Goal: Transaction & Acquisition: Purchase product/service

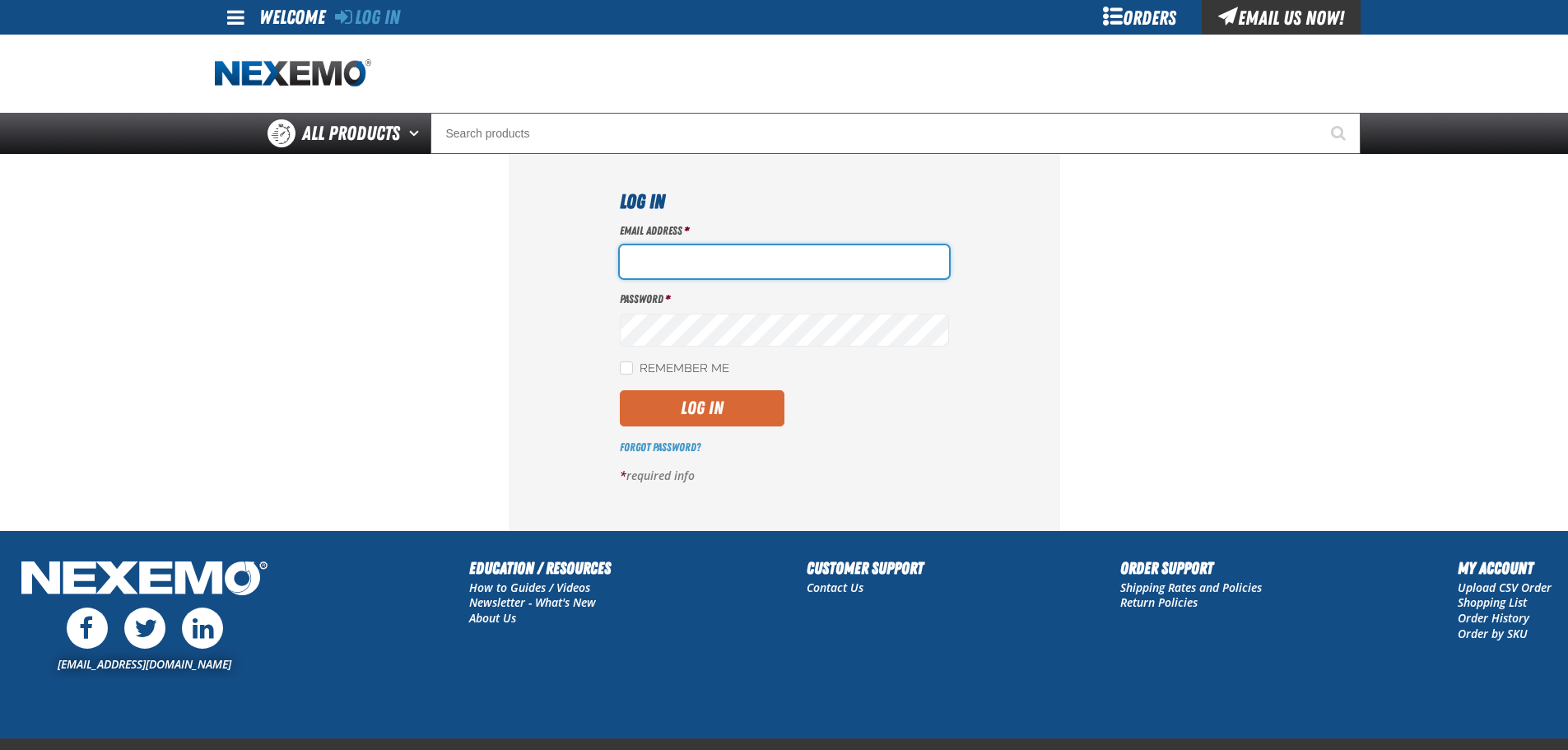
type input "[EMAIL_ADDRESS][DOMAIN_NAME]"
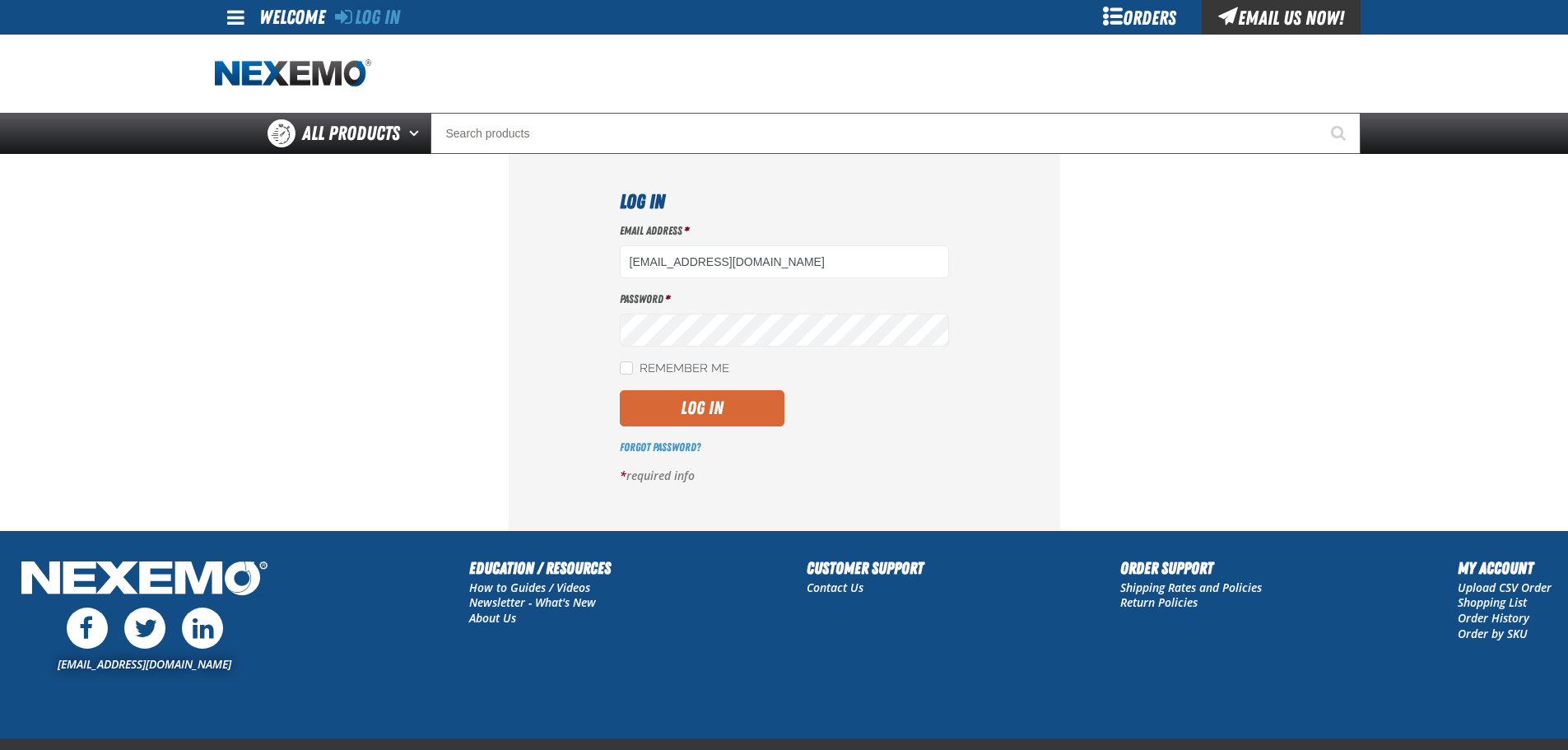
click at [703, 406] on button "Log In" at bounding box center [702, 408] width 165 height 36
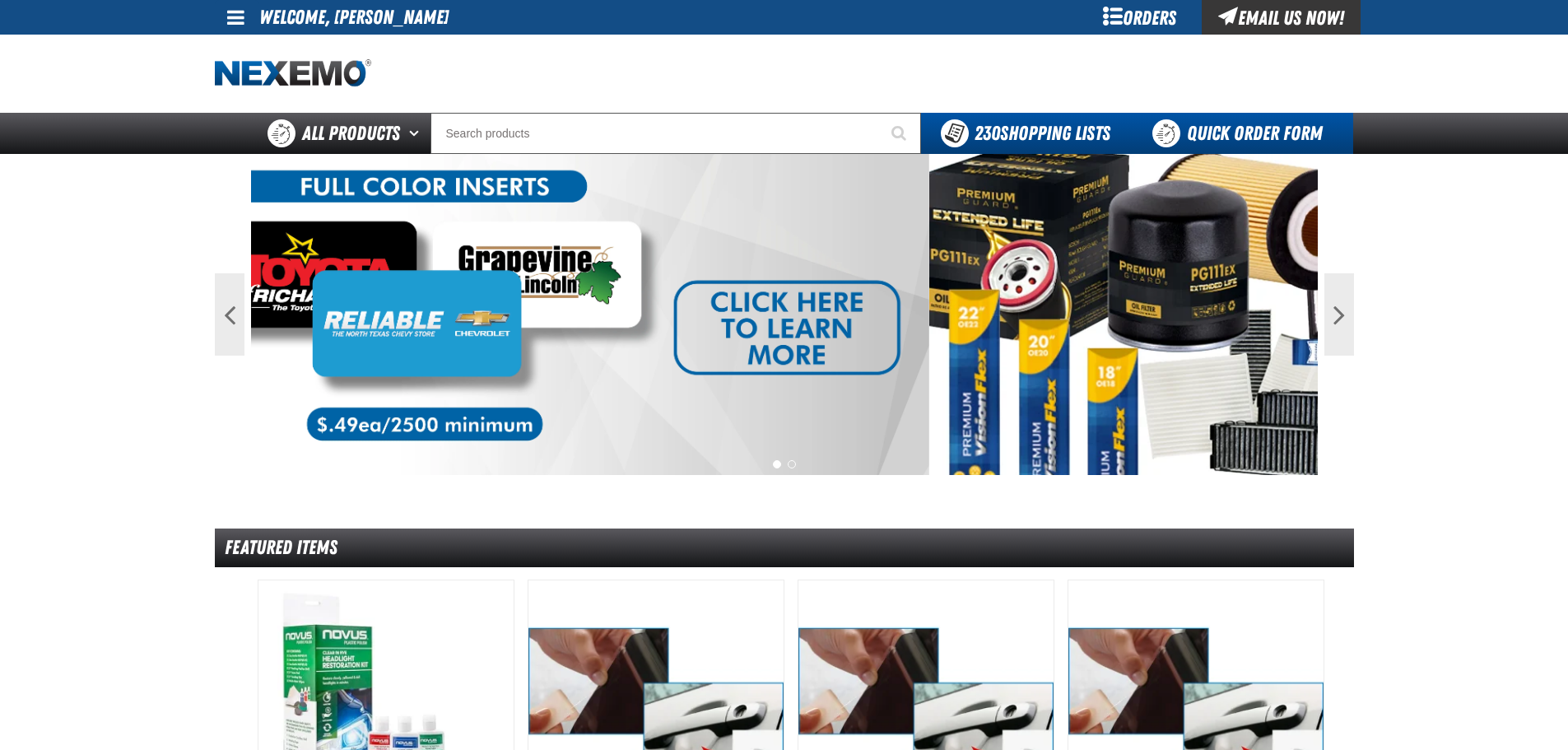
click at [1257, 121] on link "Quick Order Form" at bounding box center [1242, 134] width 223 height 42
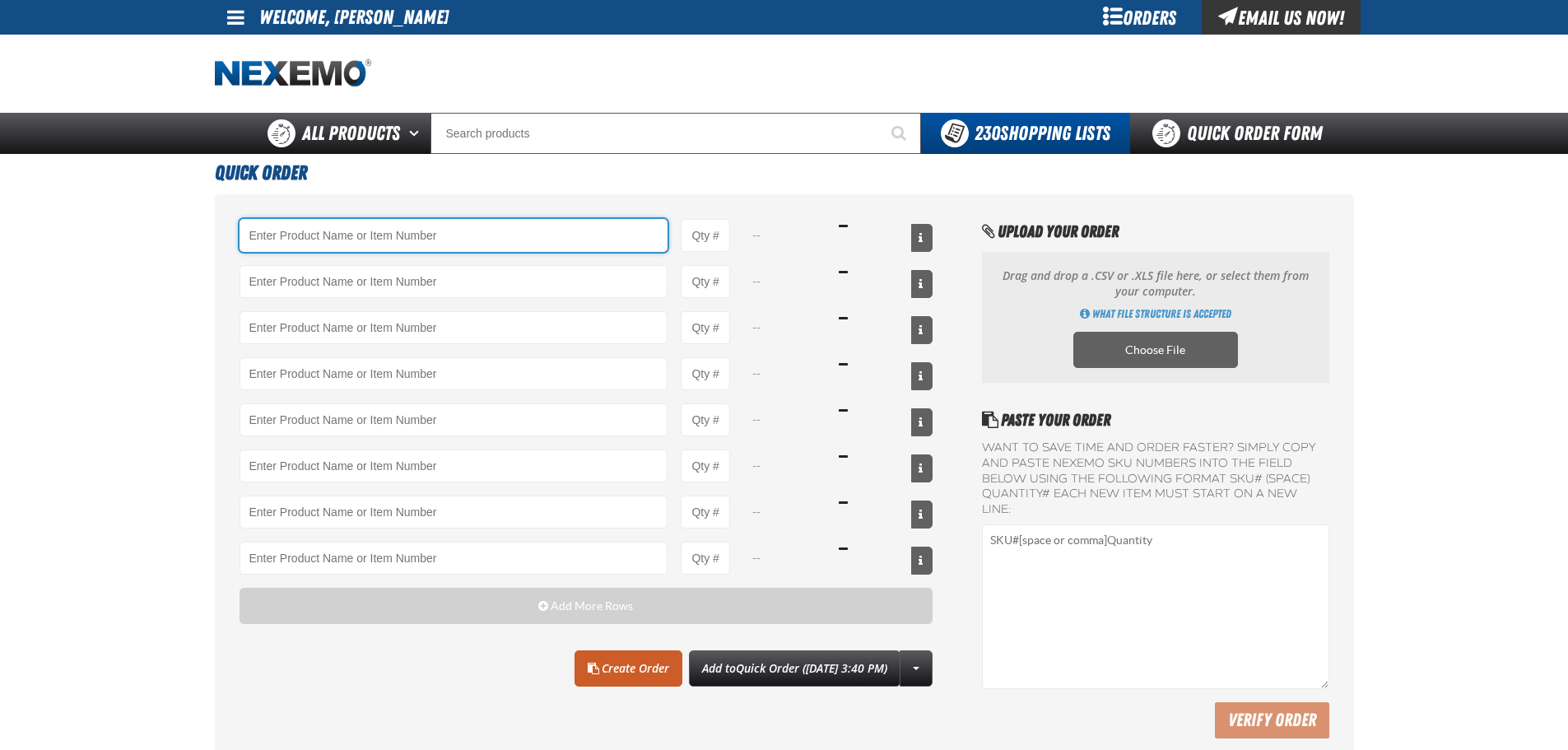
click at [537, 227] on input "Product" at bounding box center [454, 235] width 429 height 33
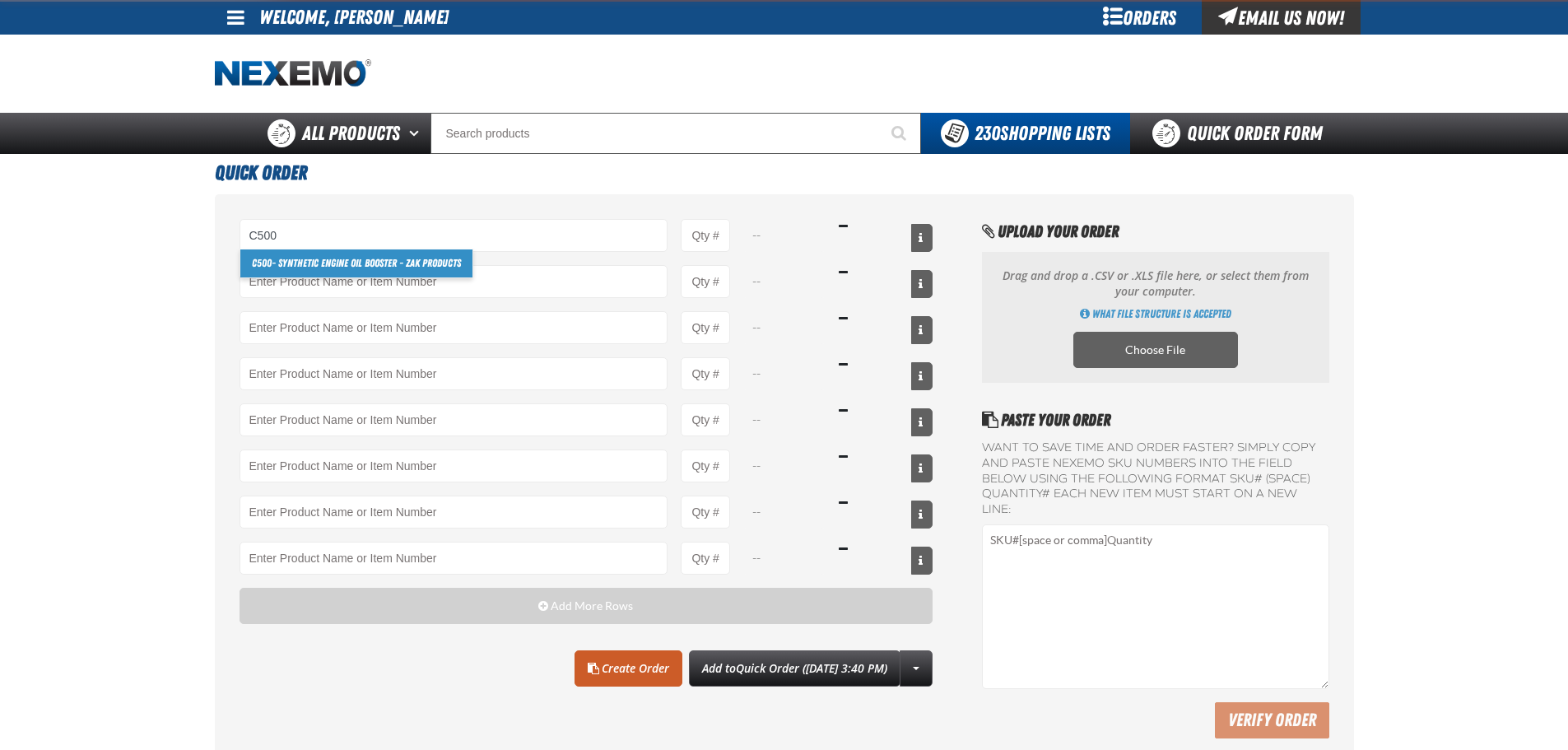
click at [384, 263] on link "C500 - Synthetic Engine Oil Booster - ZAK Products" at bounding box center [356, 264] width 232 height 28
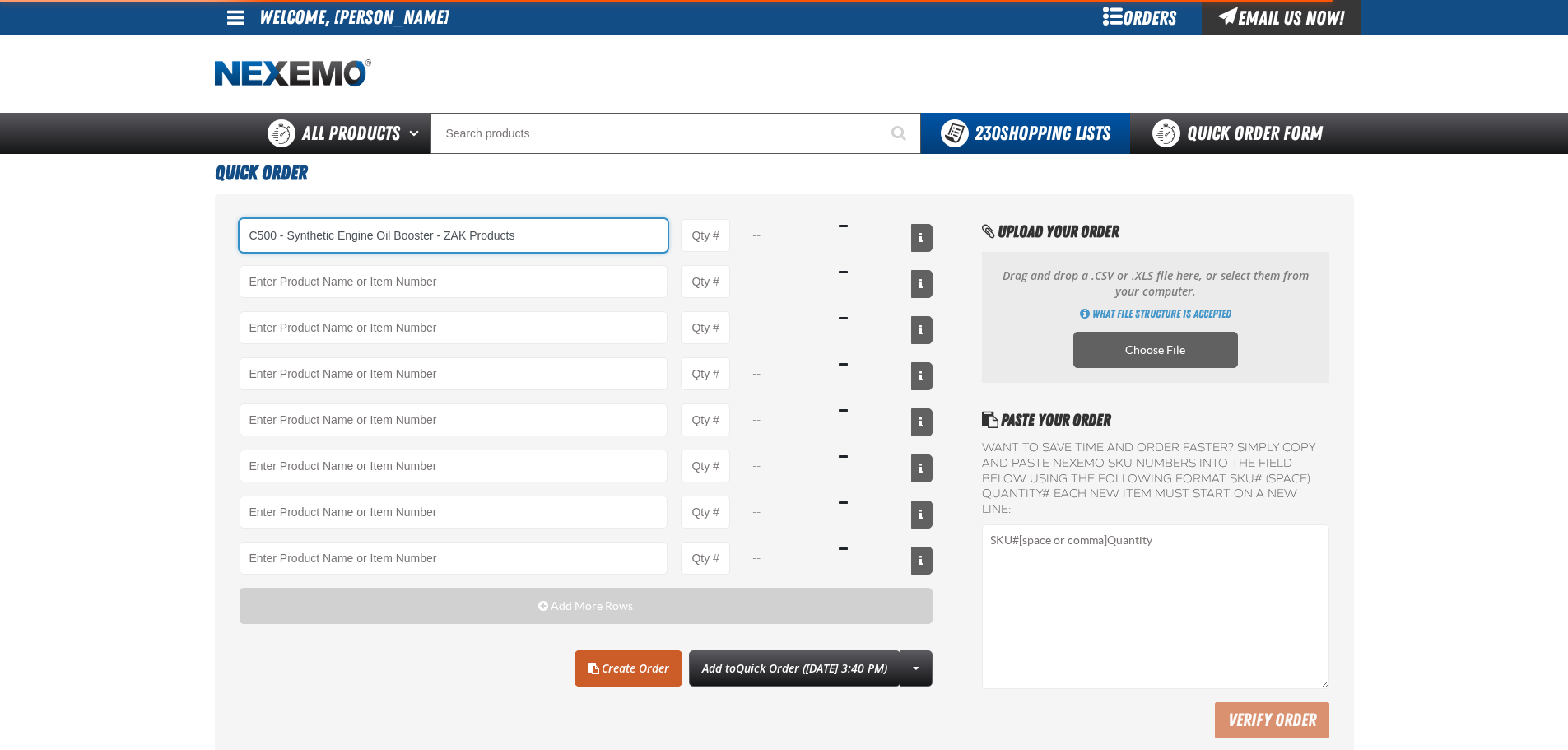
type input "C500 - Synthetic Engine Oil Booster - ZAK Products"
type input "1"
select select "bottle"
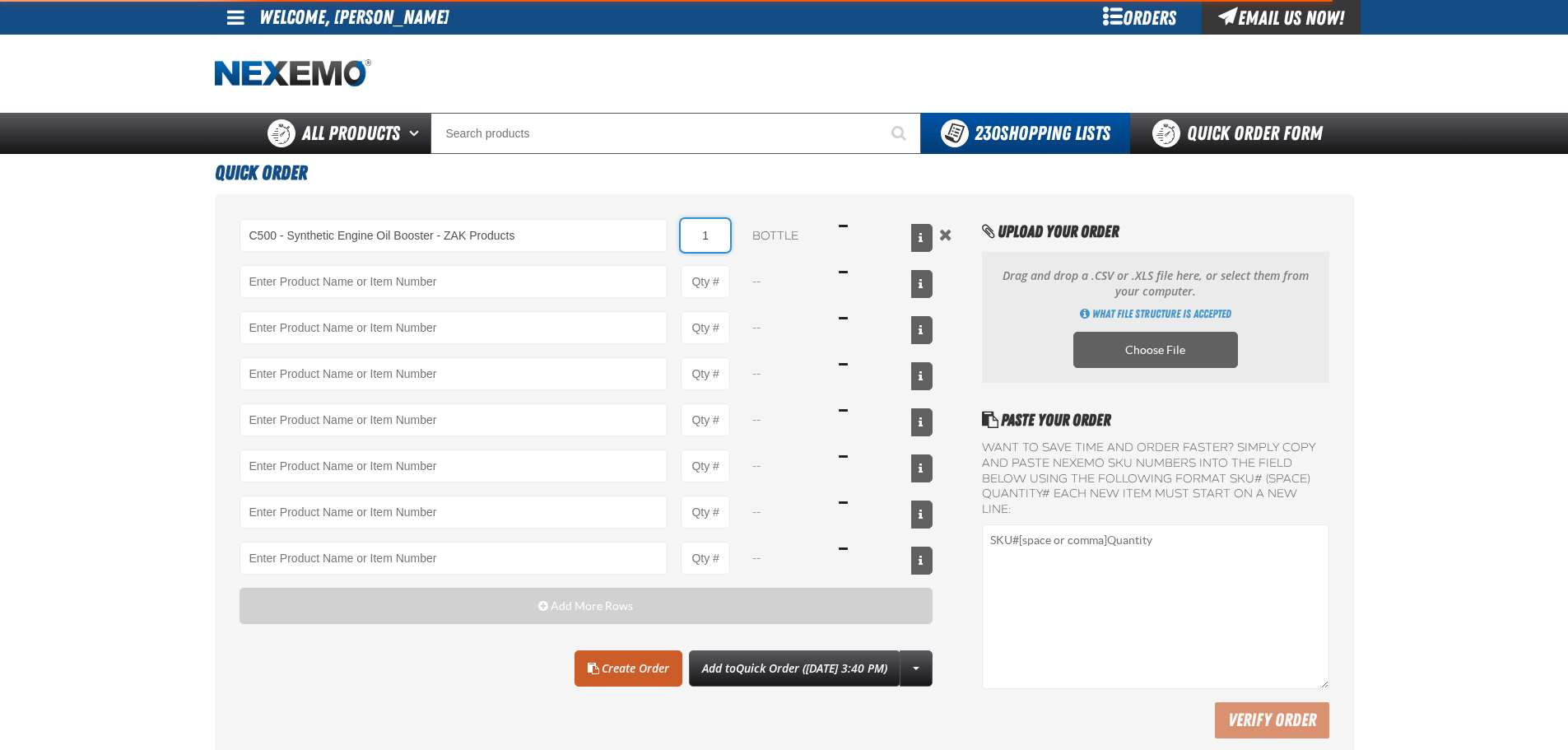
type input "C500 - Synthetic Engine Oil Booster - ZAK Products"
drag, startPoint x: 712, startPoint y: 235, endPoint x: 702, endPoint y: 237, distance: 10.2
click at [702, 237] on input "1" at bounding box center [705, 235] width 49 height 33
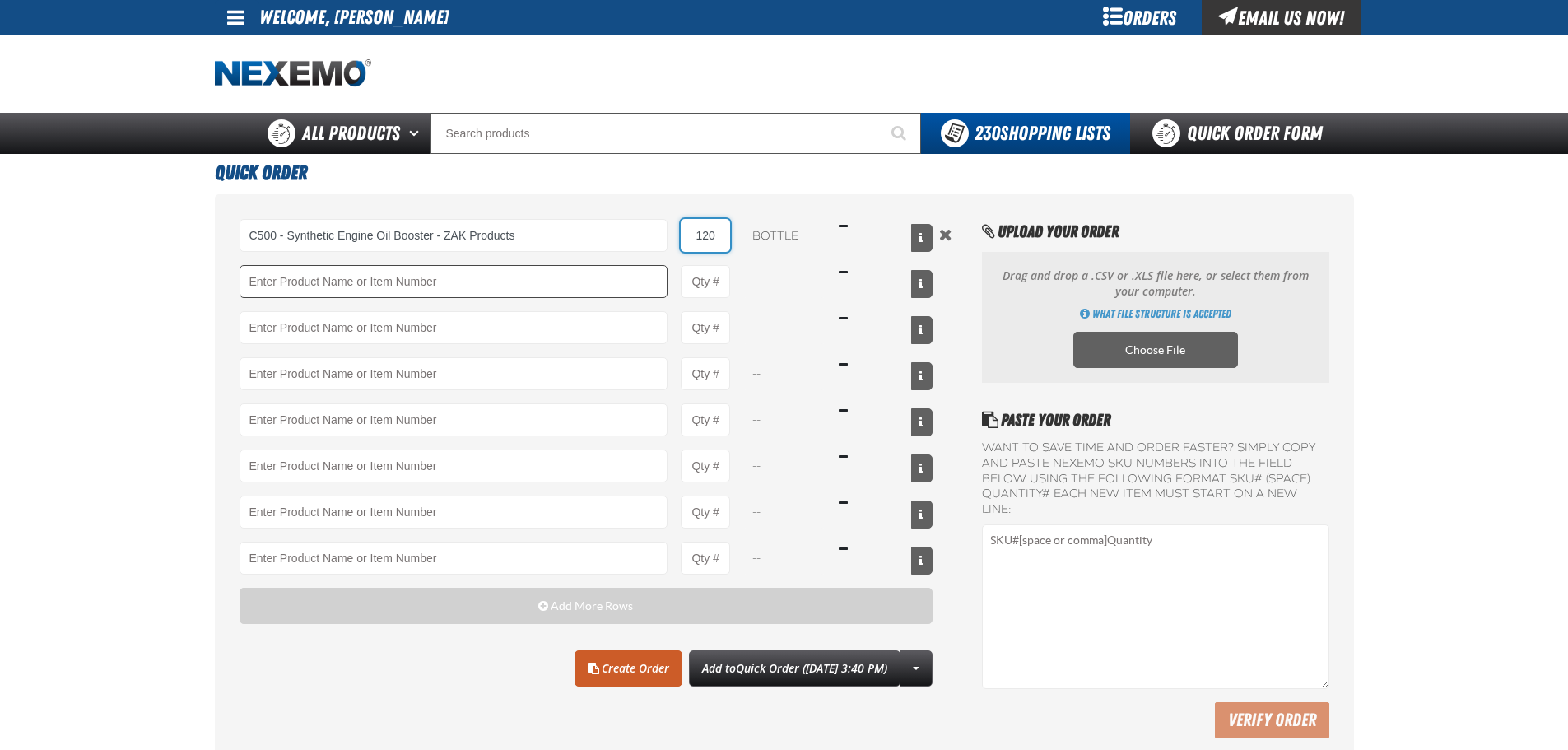
type input "120"
click at [372, 280] on input "Product" at bounding box center [454, 281] width 429 height 33
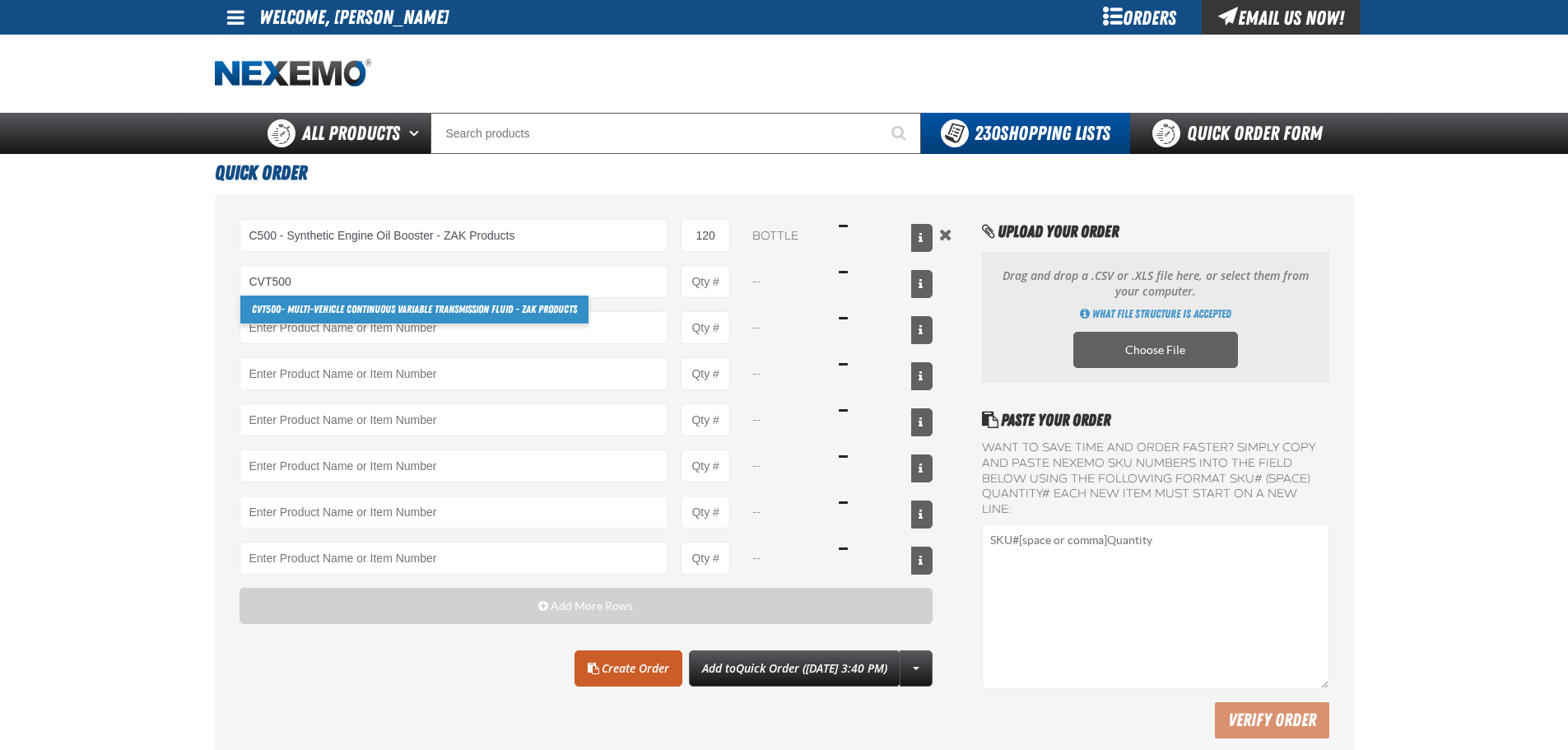
click at [461, 302] on link "CVT500 - Multi-Vehicle Continuous Variable Transmission Fluid - ZAK Products" at bounding box center [414, 309] width 348 height 28
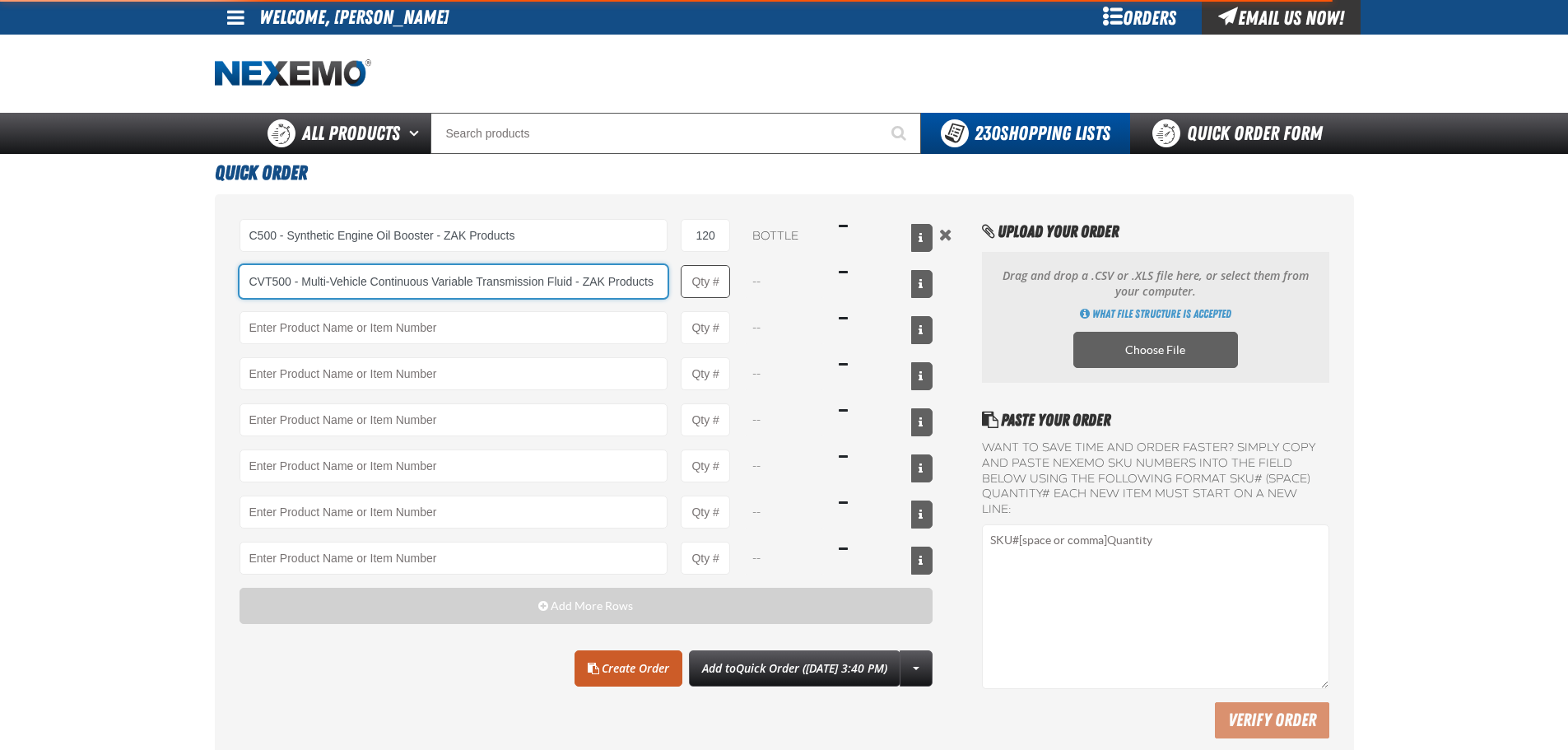
type input "CVT500 - Multi-Vehicle Continuous Variable Transmission Fluid - ZAK Products"
type input "1"
select select "bottle"
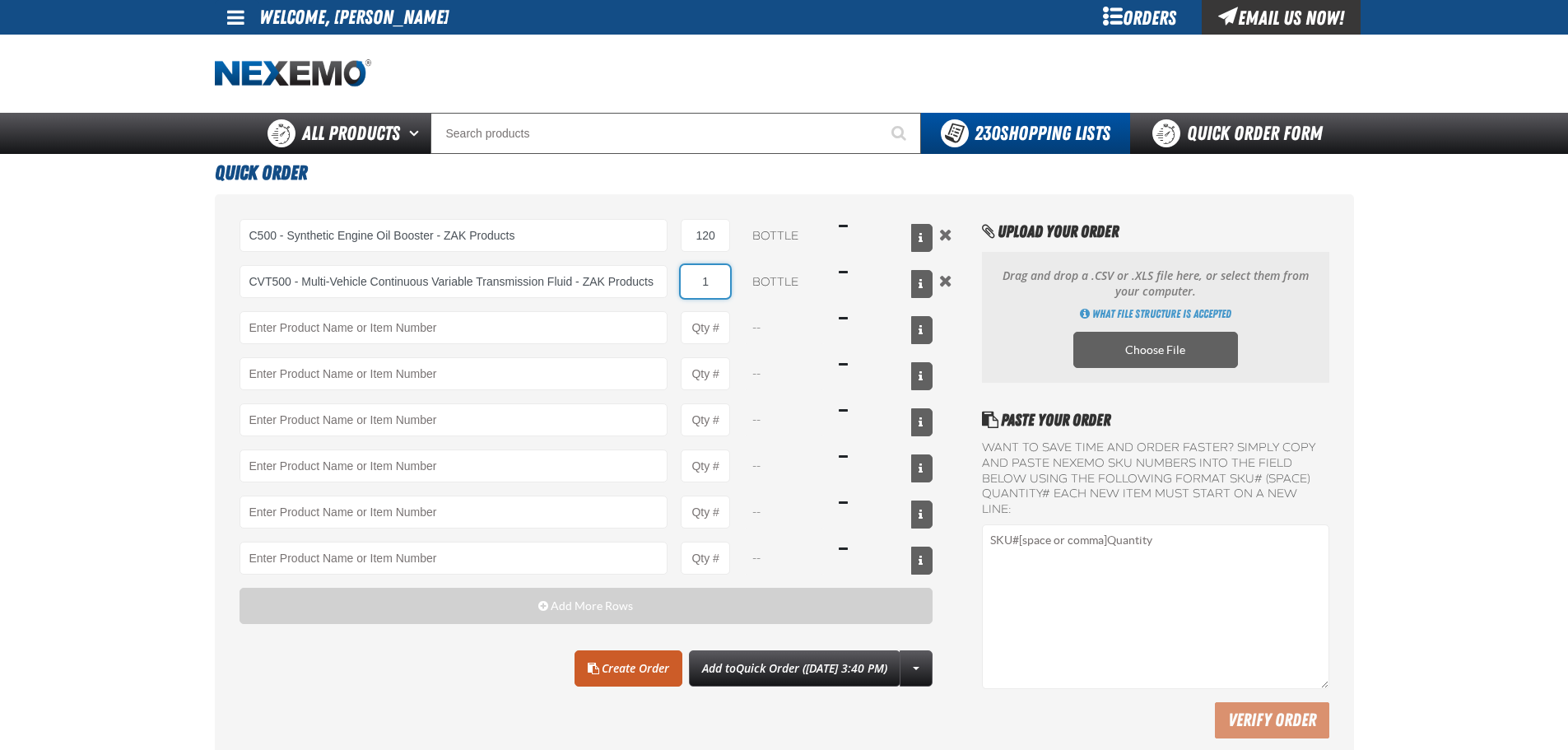
type input "CVT500 - Multi-Vehicle Continuous Variable Transmission Fluid - ZAK Products"
drag, startPoint x: 704, startPoint y: 279, endPoint x: 723, endPoint y: 278, distance: 19.0
click at [721, 278] on input "1" at bounding box center [705, 281] width 49 height 33
type input "120"
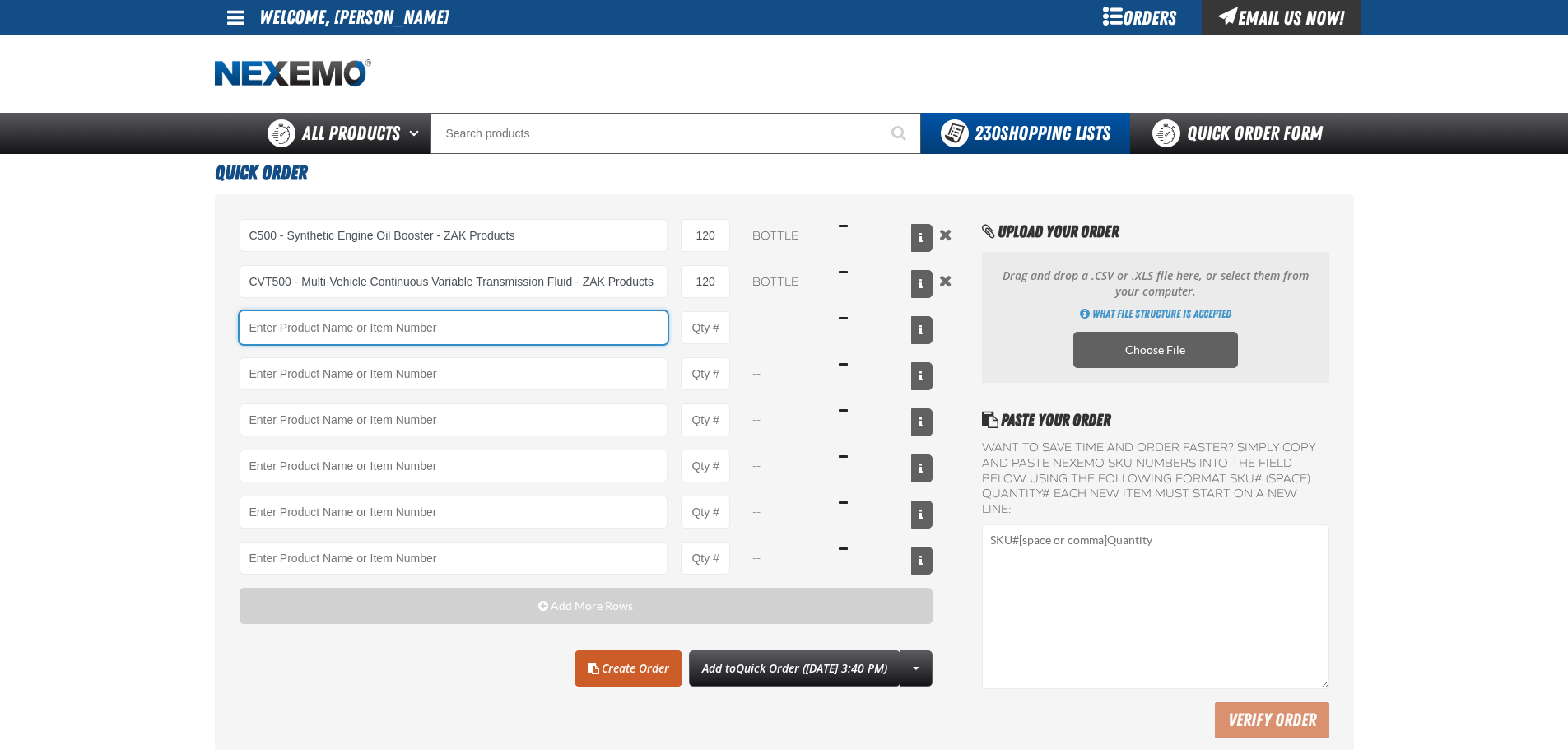
click at [466, 340] on input "Product" at bounding box center [454, 327] width 429 height 33
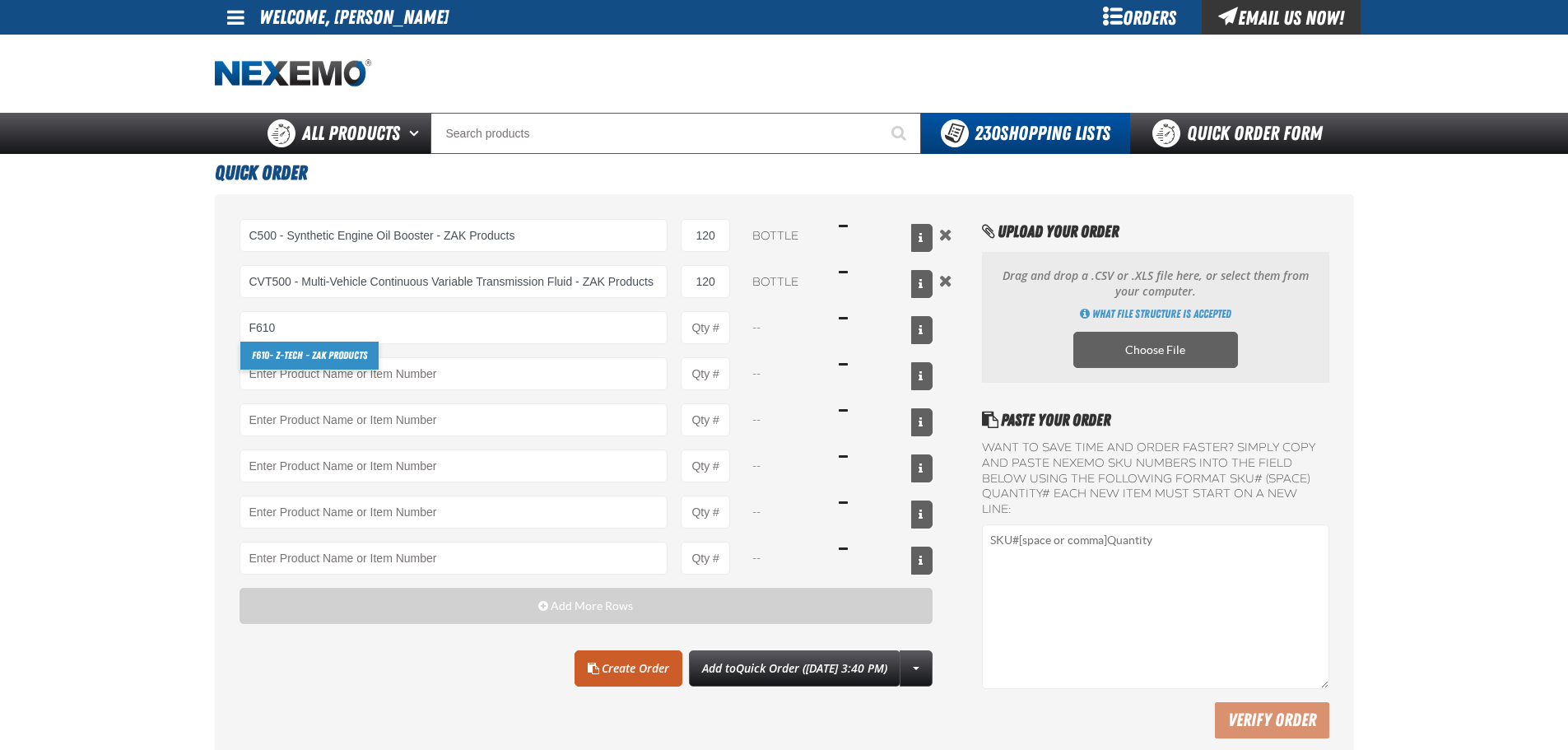
click at [322, 365] on link "F610 - Z-Tech - ZAK Products" at bounding box center [309, 356] width 139 height 28
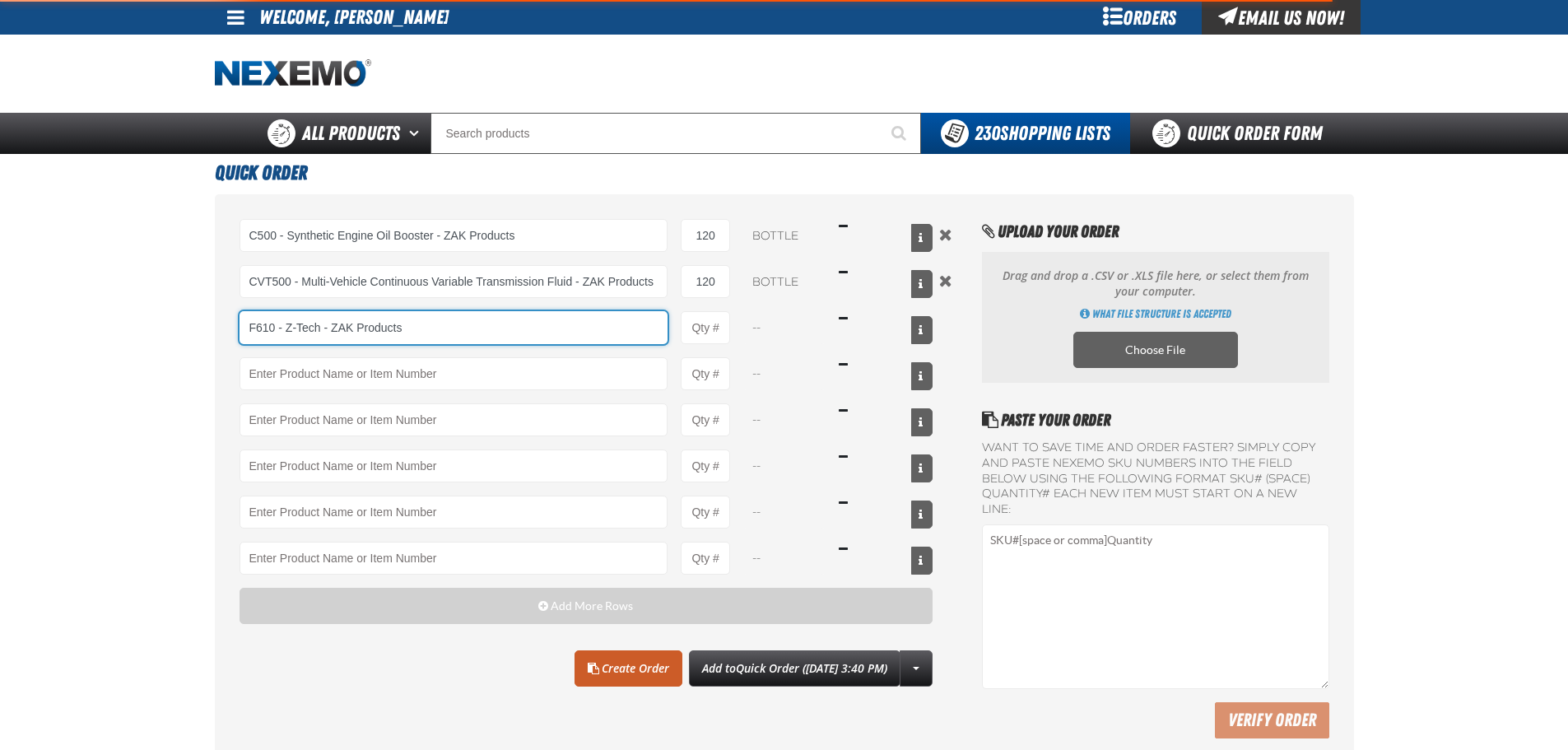
type input "F610 - Z-Tech - ZAK Products"
type input "1"
select select "bottle"
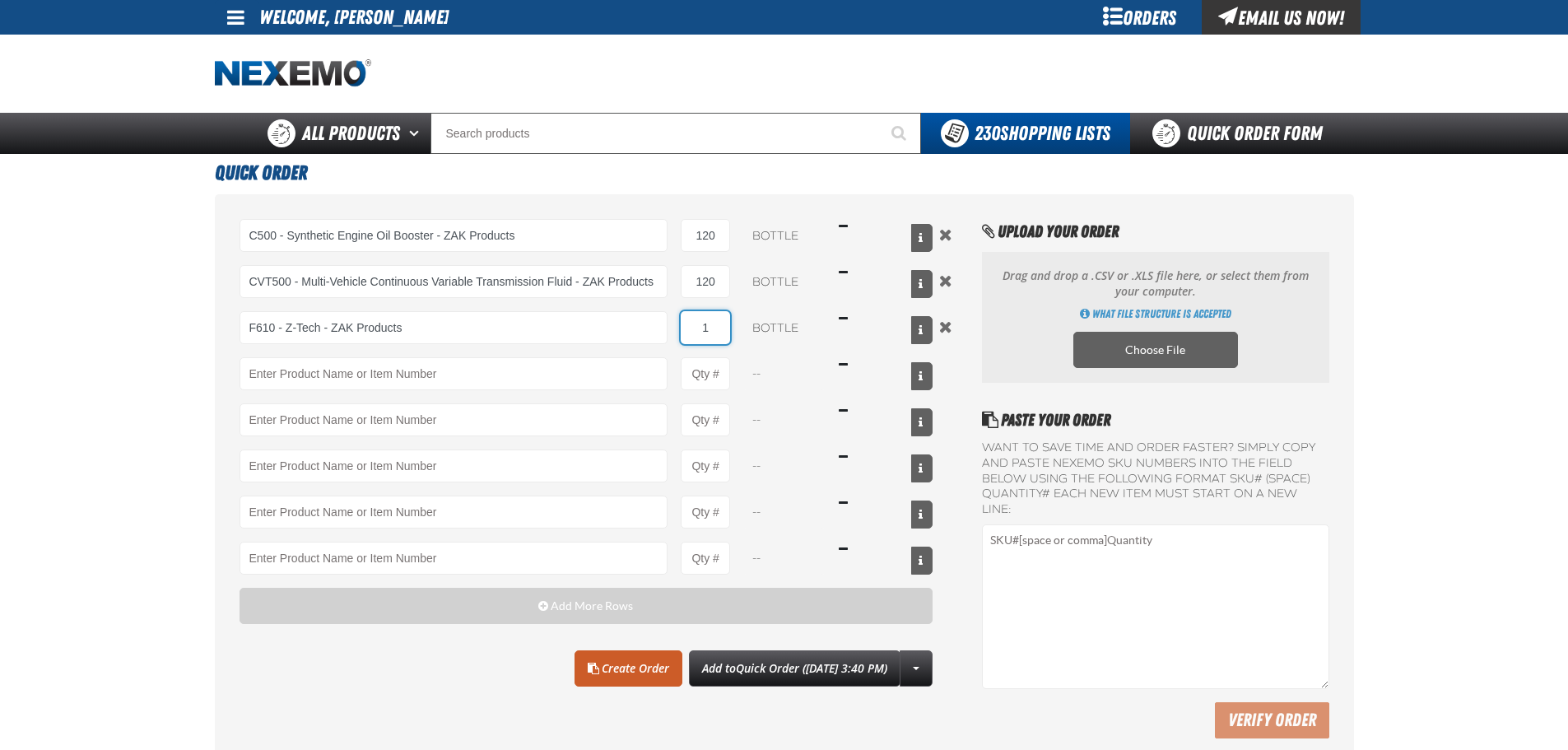
drag, startPoint x: 705, startPoint y: 318, endPoint x: 761, endPoint y: 308, distance: 56.9
click at [733, 318] on div "F610 - Z-Tech - ZAK Products F610 - Z-Tech - ZAK Products 1 bottle $16.49" at bounding box center [586, 327] width 694 height 33
type input "F610 - Z-Tech - ZAK Products"
type input "72"
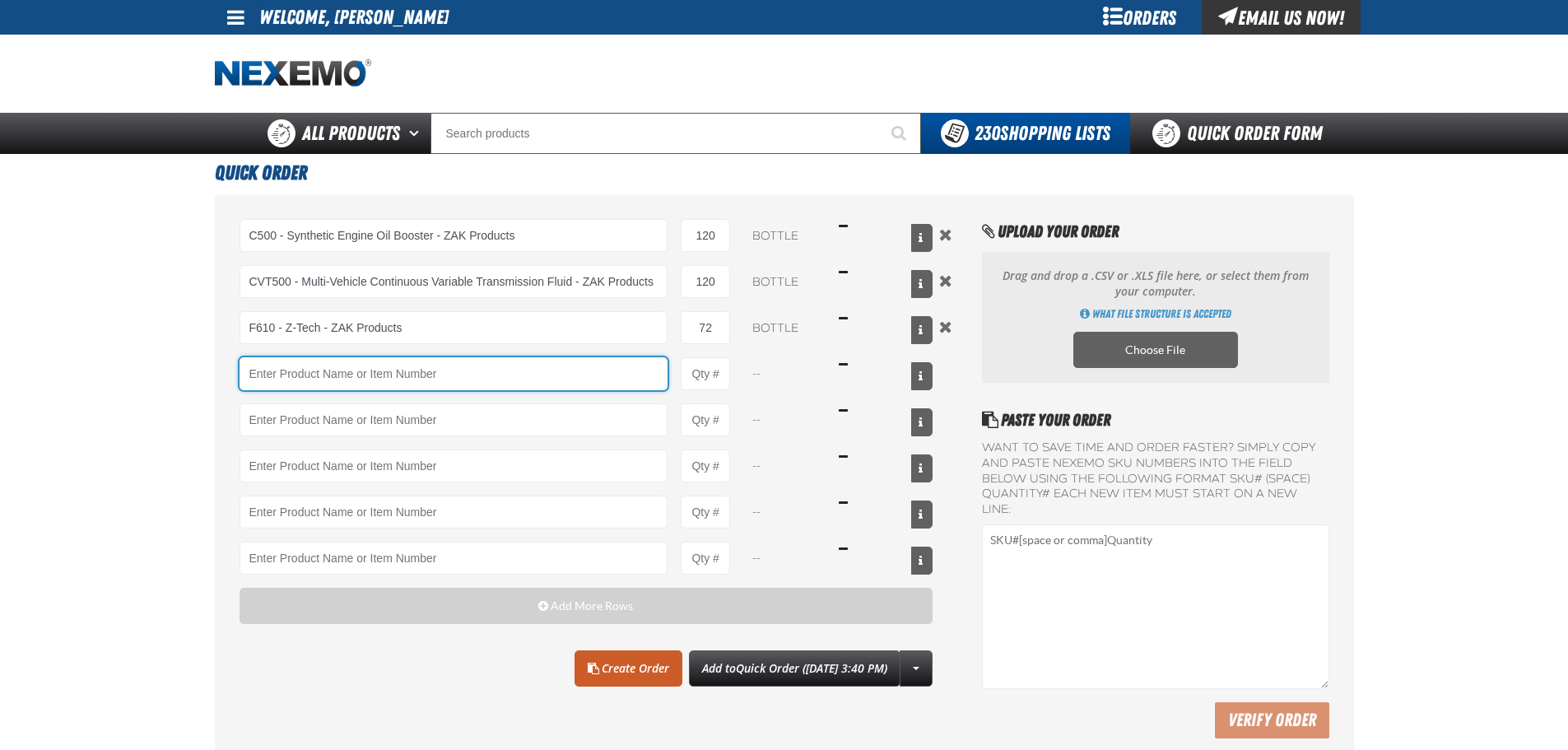
click at [586, 375] on input "Product" at bounding box center [454, 374] width 429 height 33
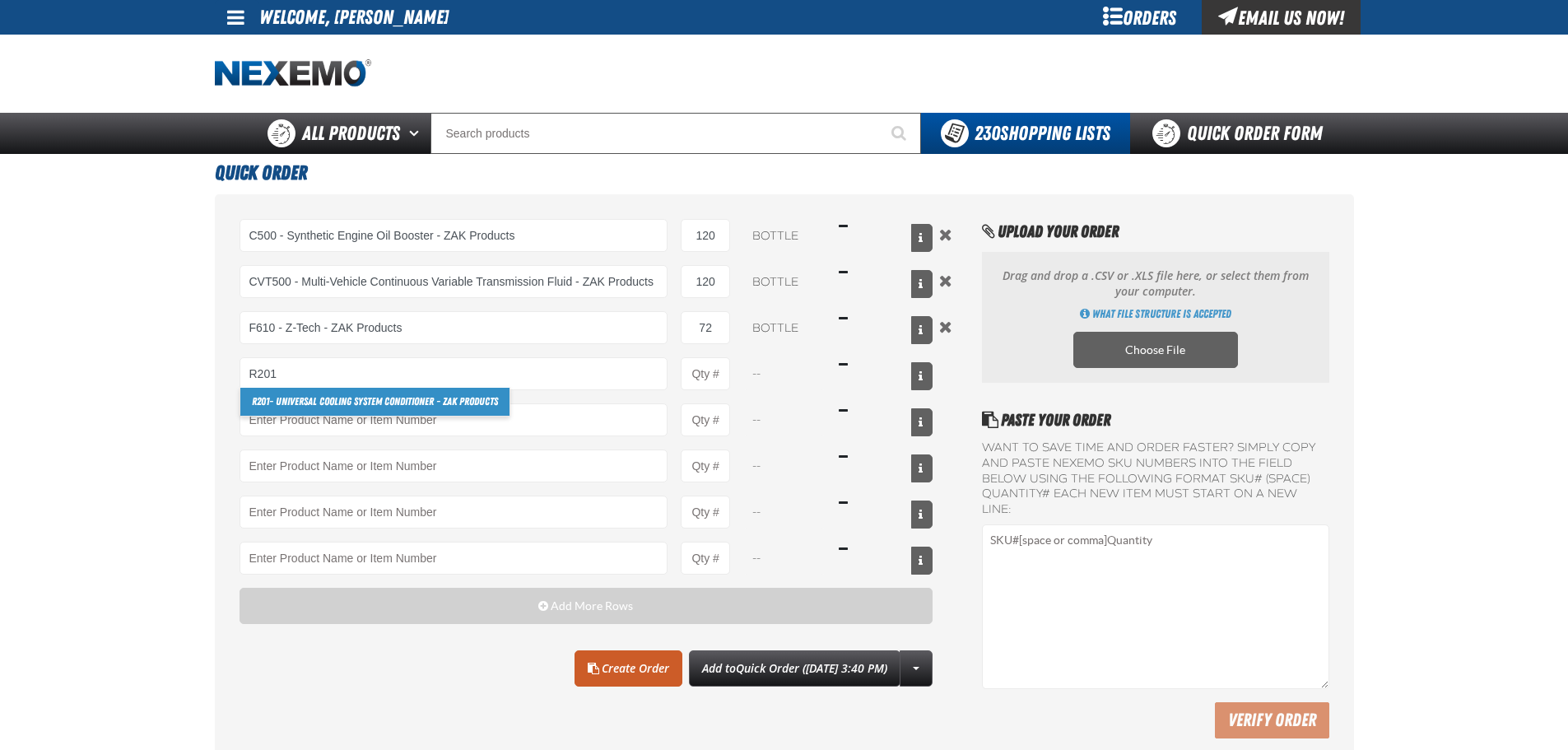
click at [335, 391] on link "R201 - Universal Cooling System Conditioner - ZAK Products" at bounding box center [375, 402] width 270 height 28
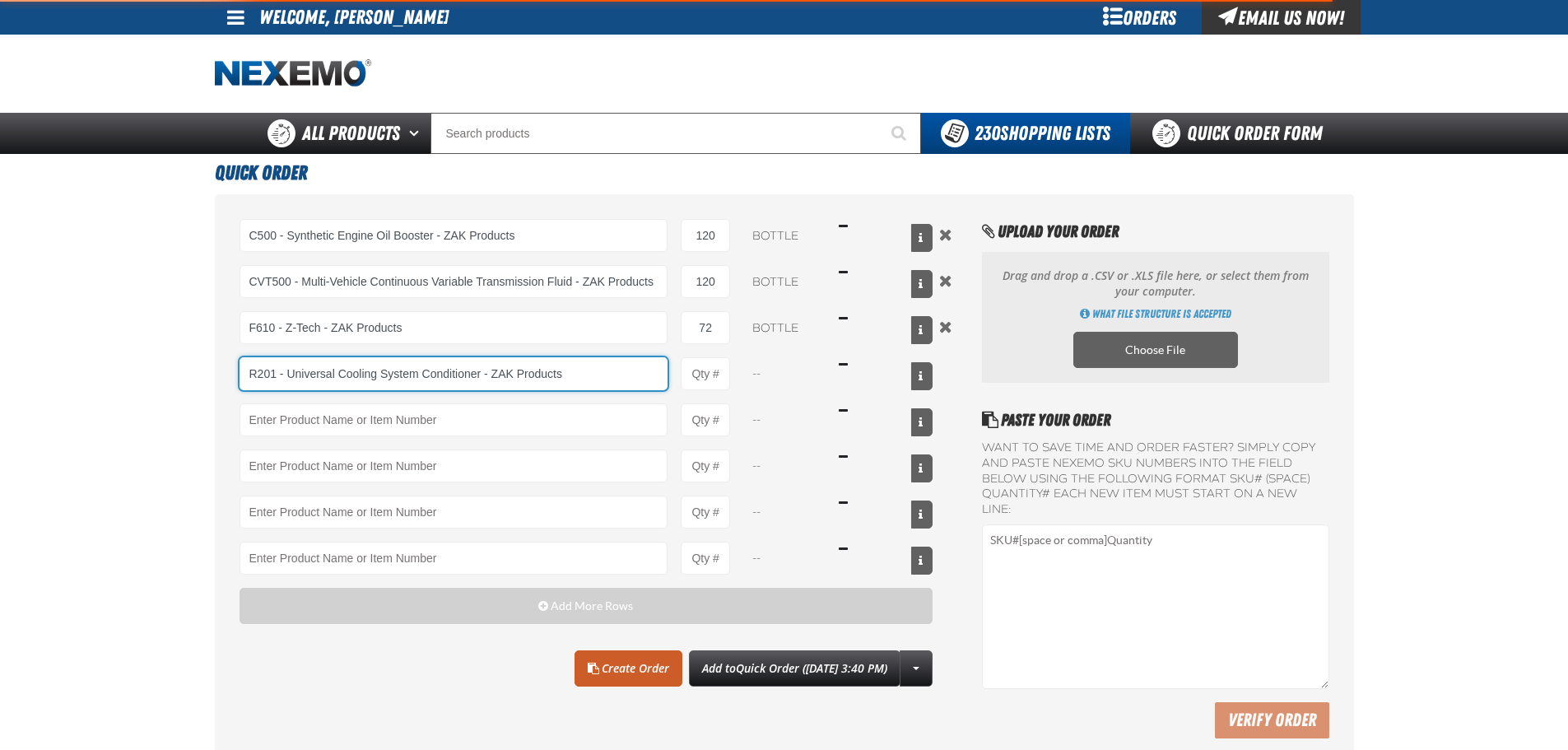
type input "R201 - Universal Cooling System Conditioner - ZAK Products"
type input "1"
select select "bottle"
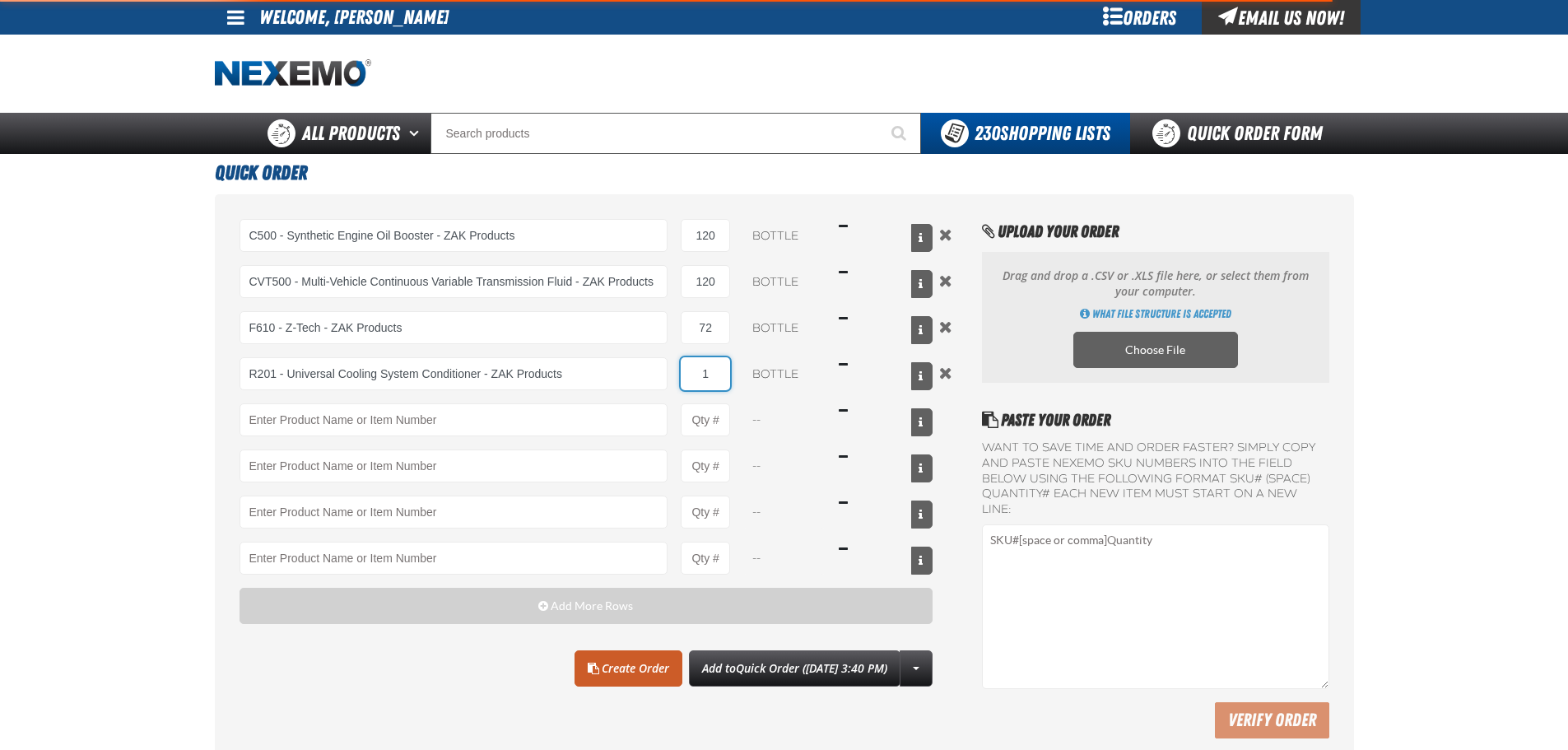
drag, startPoint x: 725, startPoint y: 381, endPoint x: 702, endPoint y: 382, distance: 23.0
click at [685, 379] on input "1" at bounding box center [705, 374] width 49 height 33
type input "R201 - Universal Cooling System Conditioner - ZAK Products"
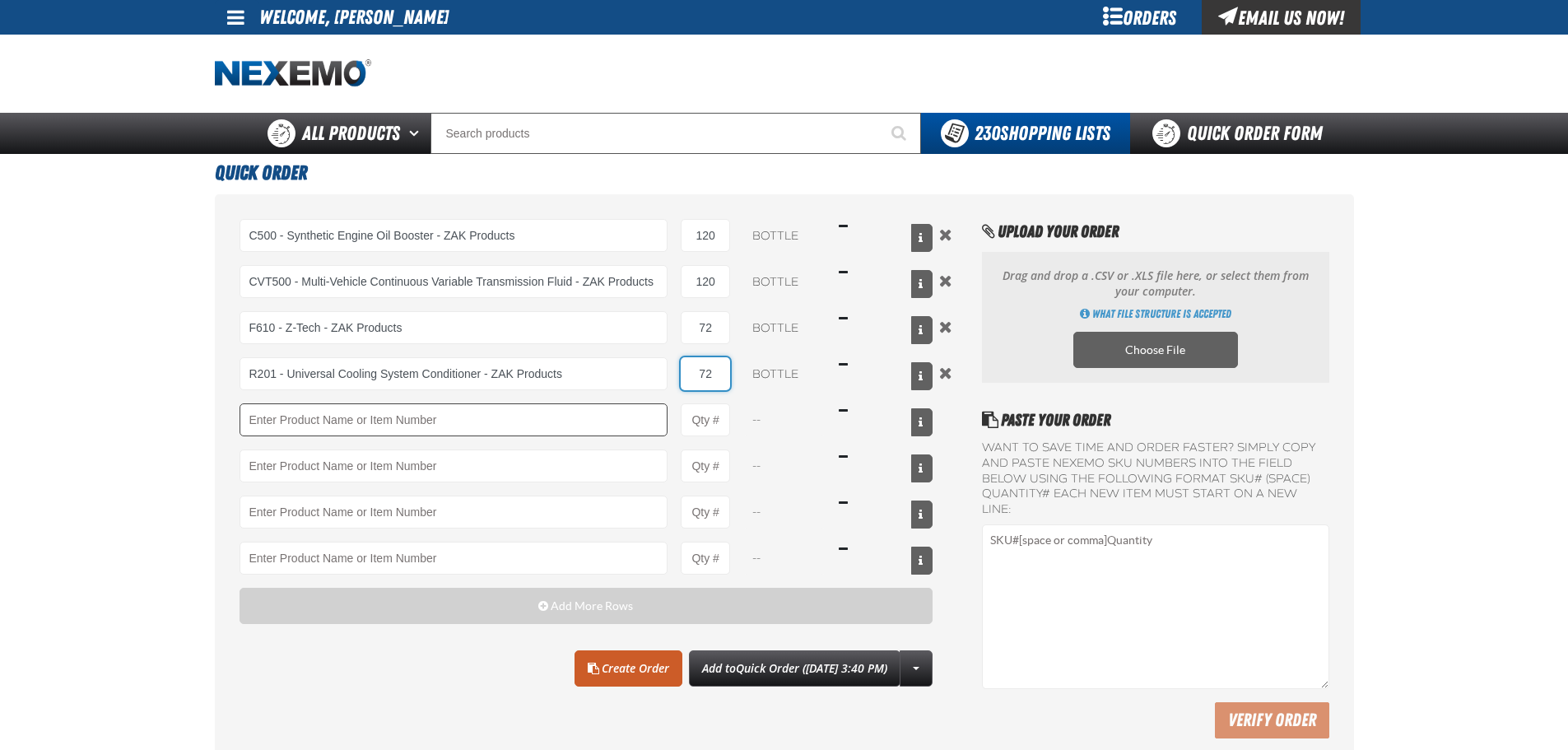
type input "72"
click at [520, 418] on input "Product" at bounding box center [454, 420] width 429 height 33
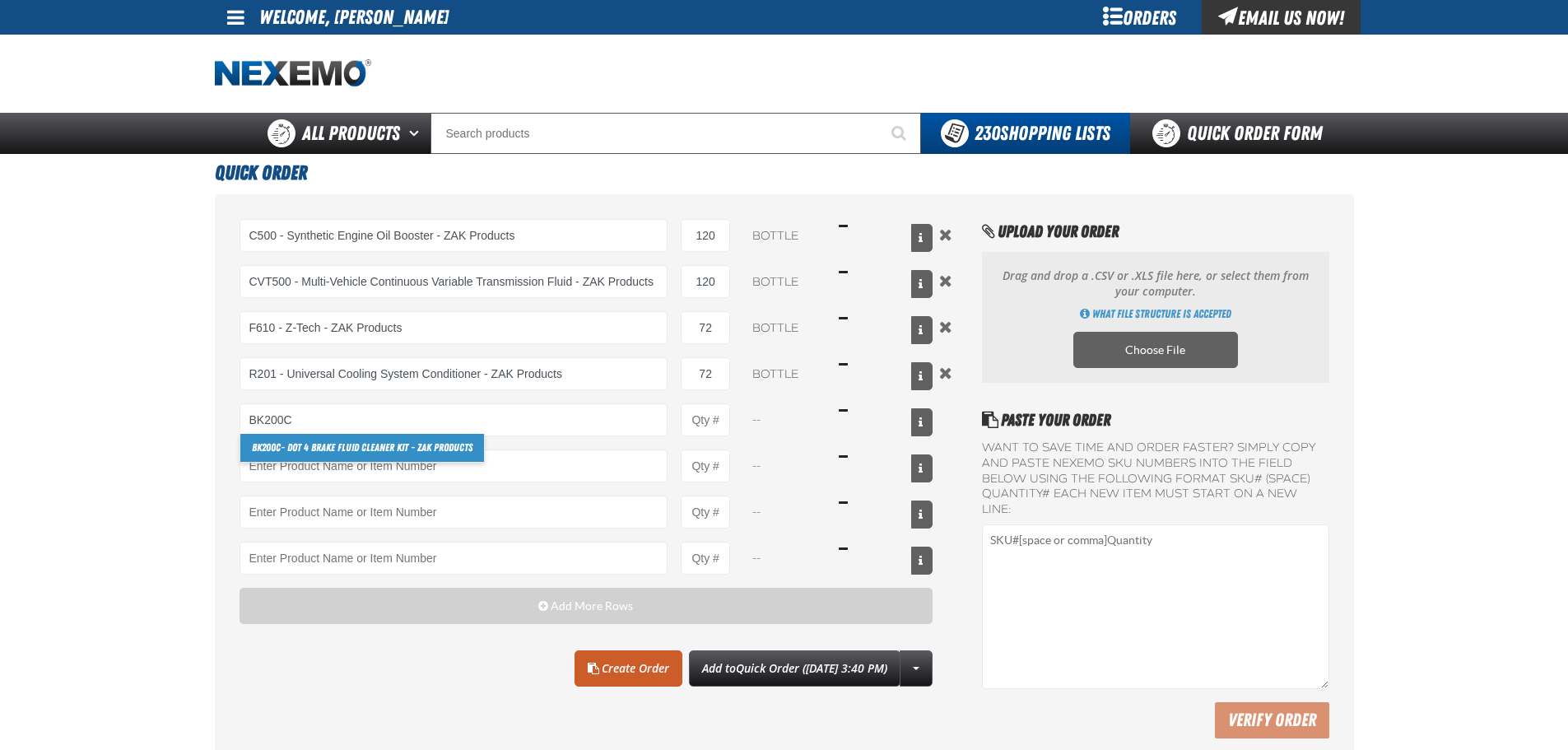
click at [368, 438] on link "BK200C - DOT 4 Brake Fluid Cleaner Kit - ZAK Products" at bounding box center [362, 448] width 243 height 28
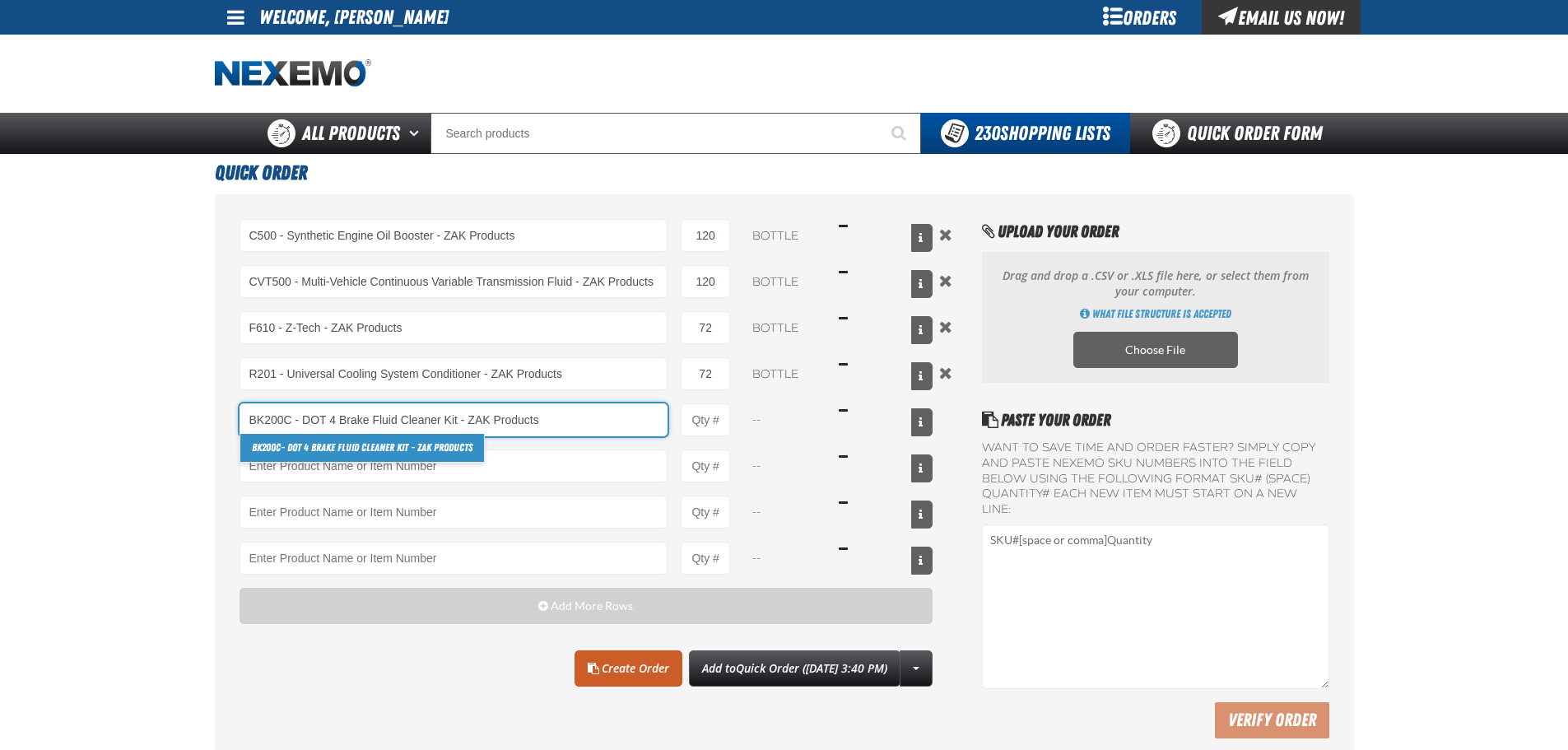
type input "BK200C - DOT 4 Brake Fluid Cleaner Kit - ZAK Products"
type input "1"
select select "kit"
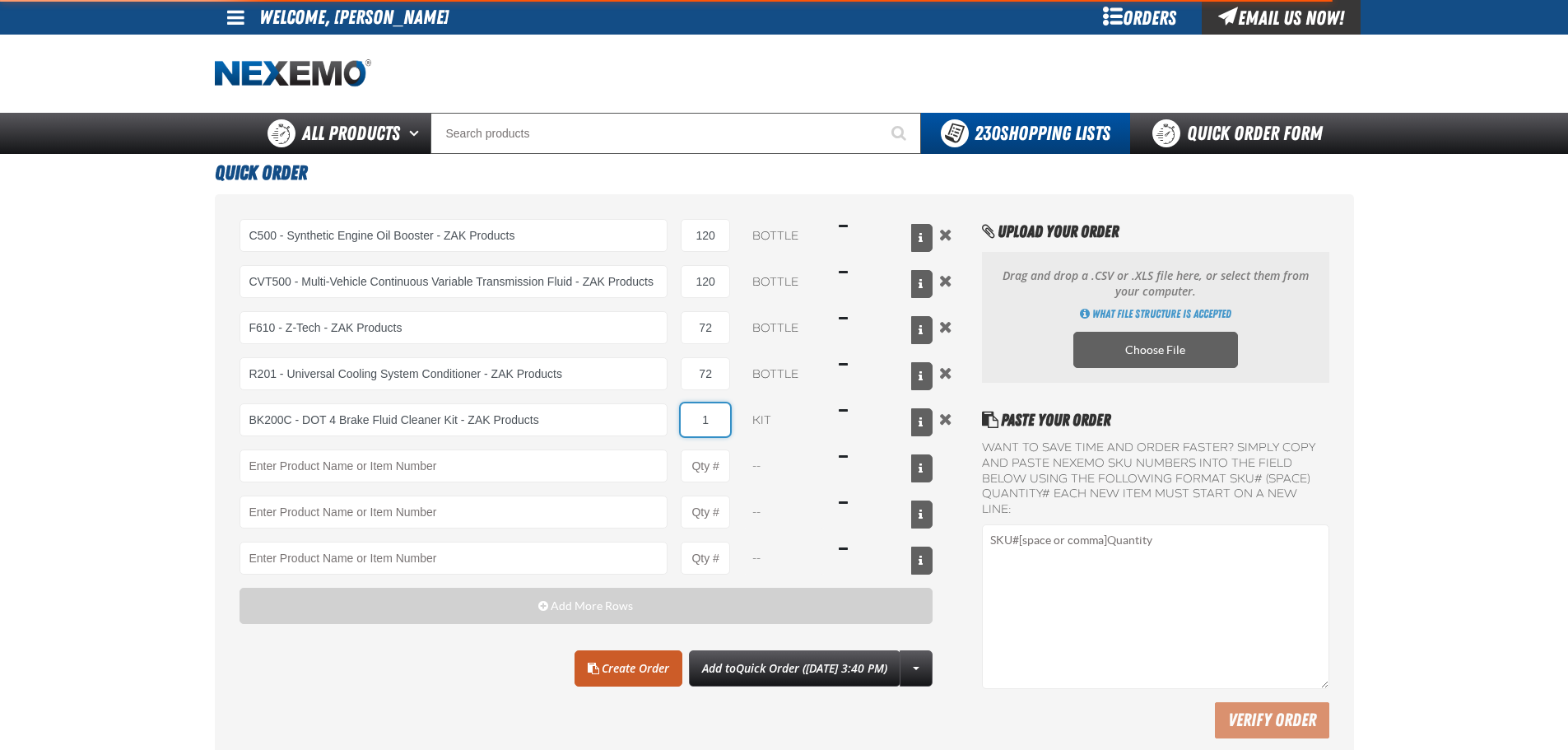
drag, startPoint x: 718, startPoint y: 419, endPoint x: 685, endPoint y: 406, distance: 35.5
click at [685, 407] on input "1" at bounding box center [705, 420] width 49 height 33
type input "BK200C - DOT 4 Brake Fluid Cleaner Kit - ZAK Products"
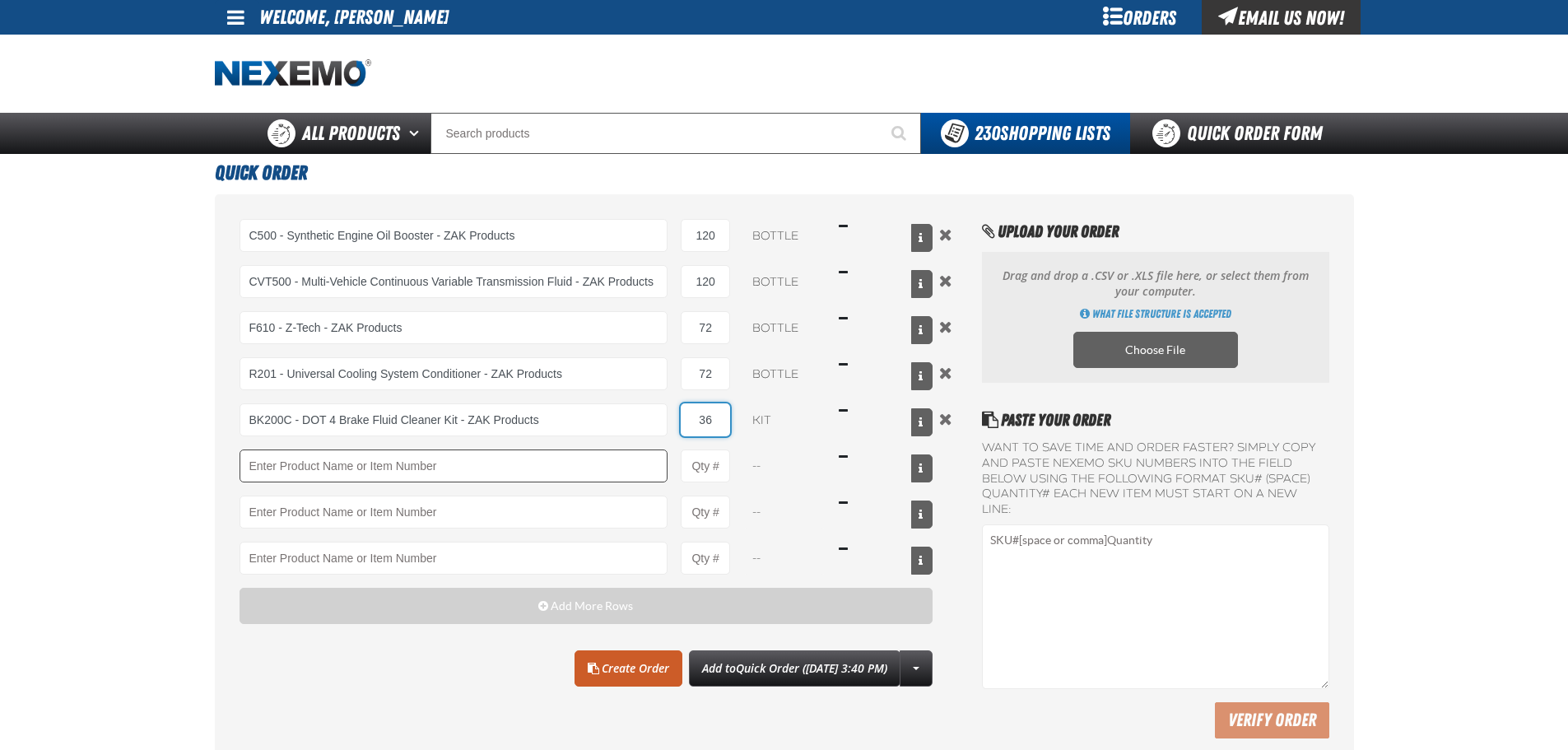
type input "36"
click at [623, 455] on input "Product" at bounding box center [454, 466] width 429 height 33
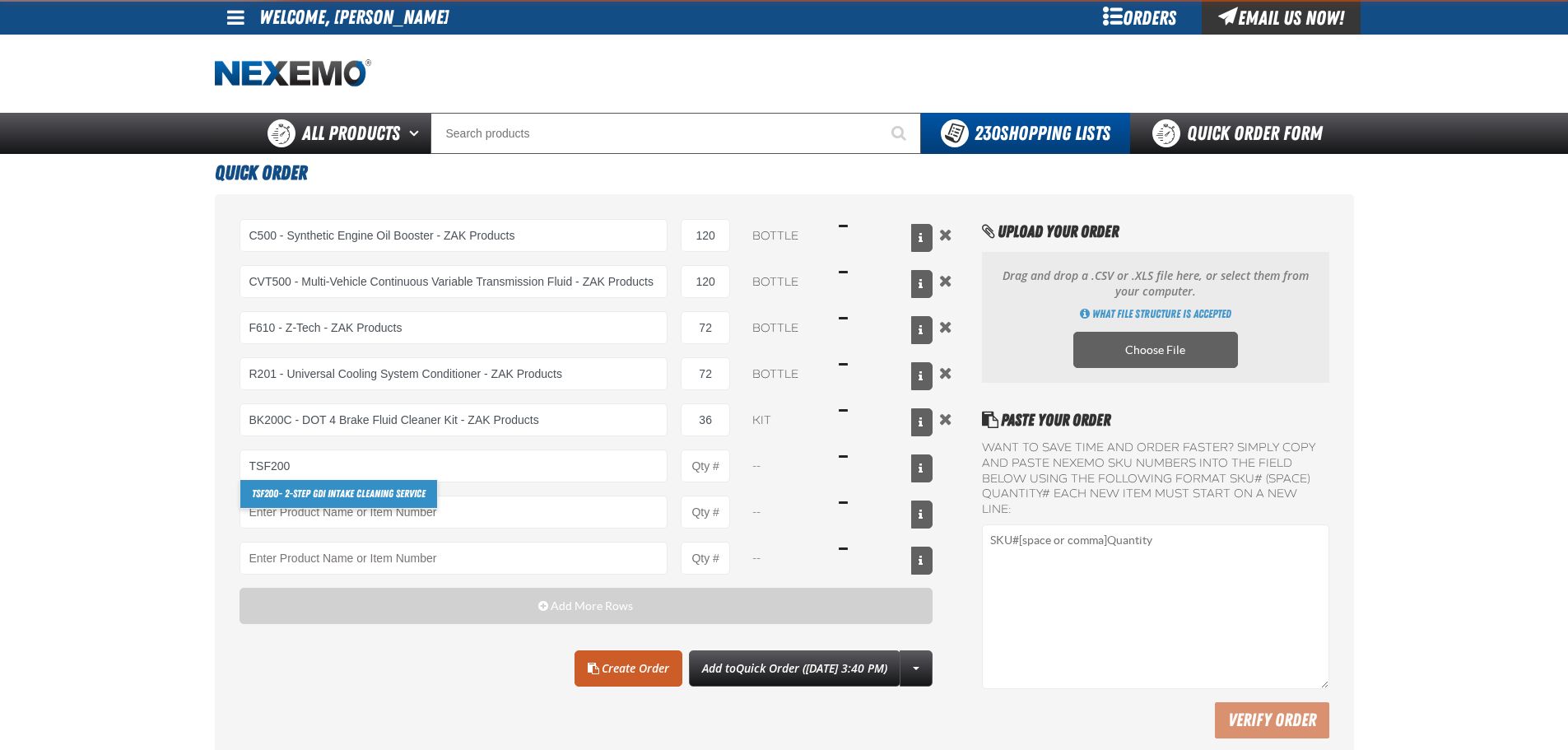
click at [376, 491] on link "TSF200 - 2-Step GDI Intake Cleaning Service" at bounding box center [338, 494] width 197 height 28
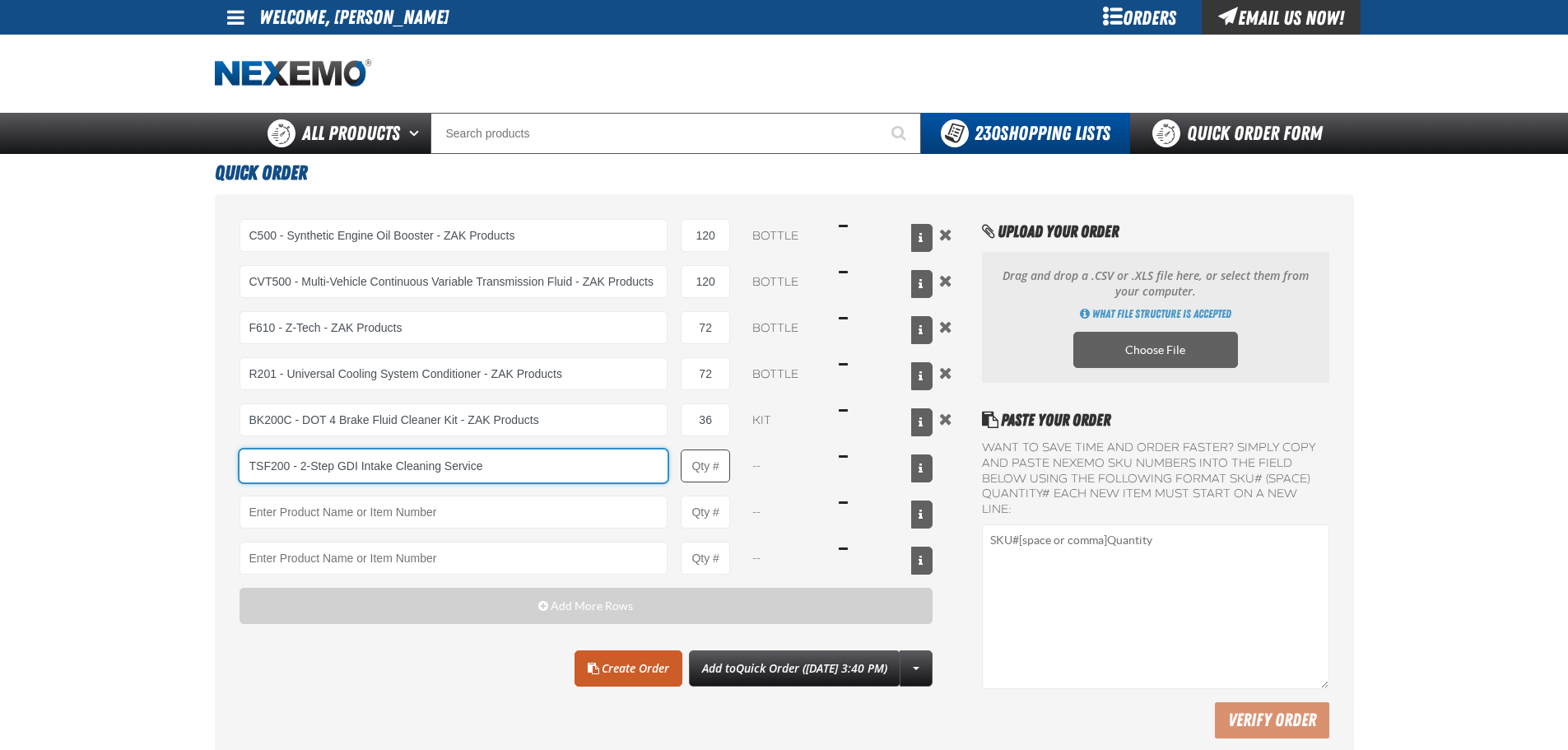
type input "TSF200 - 2-Step GDI Intake Cleaning Service"
type input "1"
select select "kit"
type input "TSF200 - 2-Step GDI Intake Cleaning Service"
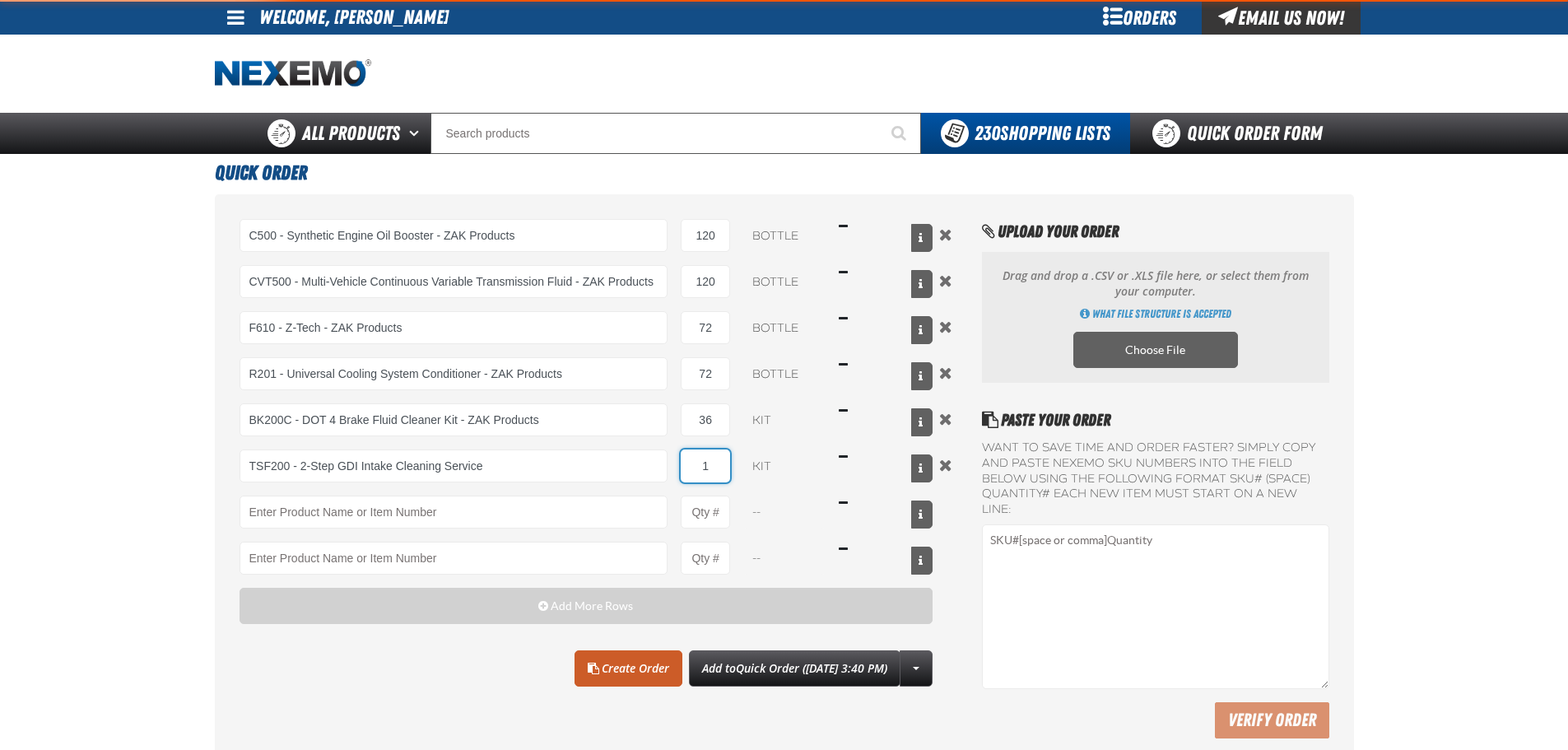
drag, startPoint x: 725, startPoint y: 465, endPoint x: 692, endPoint y: 467, distance: 33.1
click at [692, 467] on input "1" at bounding box center [705, 466] width 49 height 33
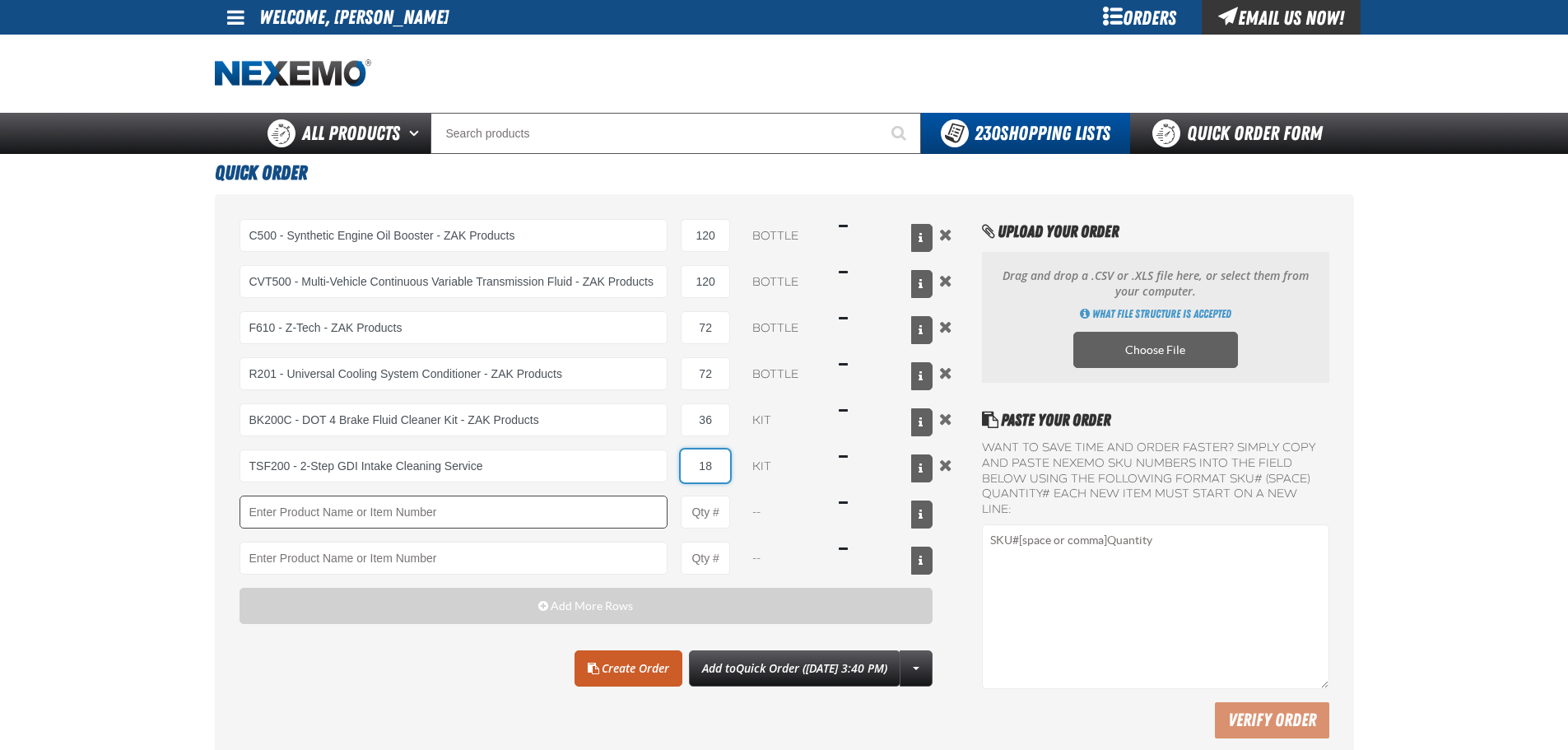
type input "18"
click at [639, 513] on input "Product" at bounding box center [454, 512] width 429 height 33
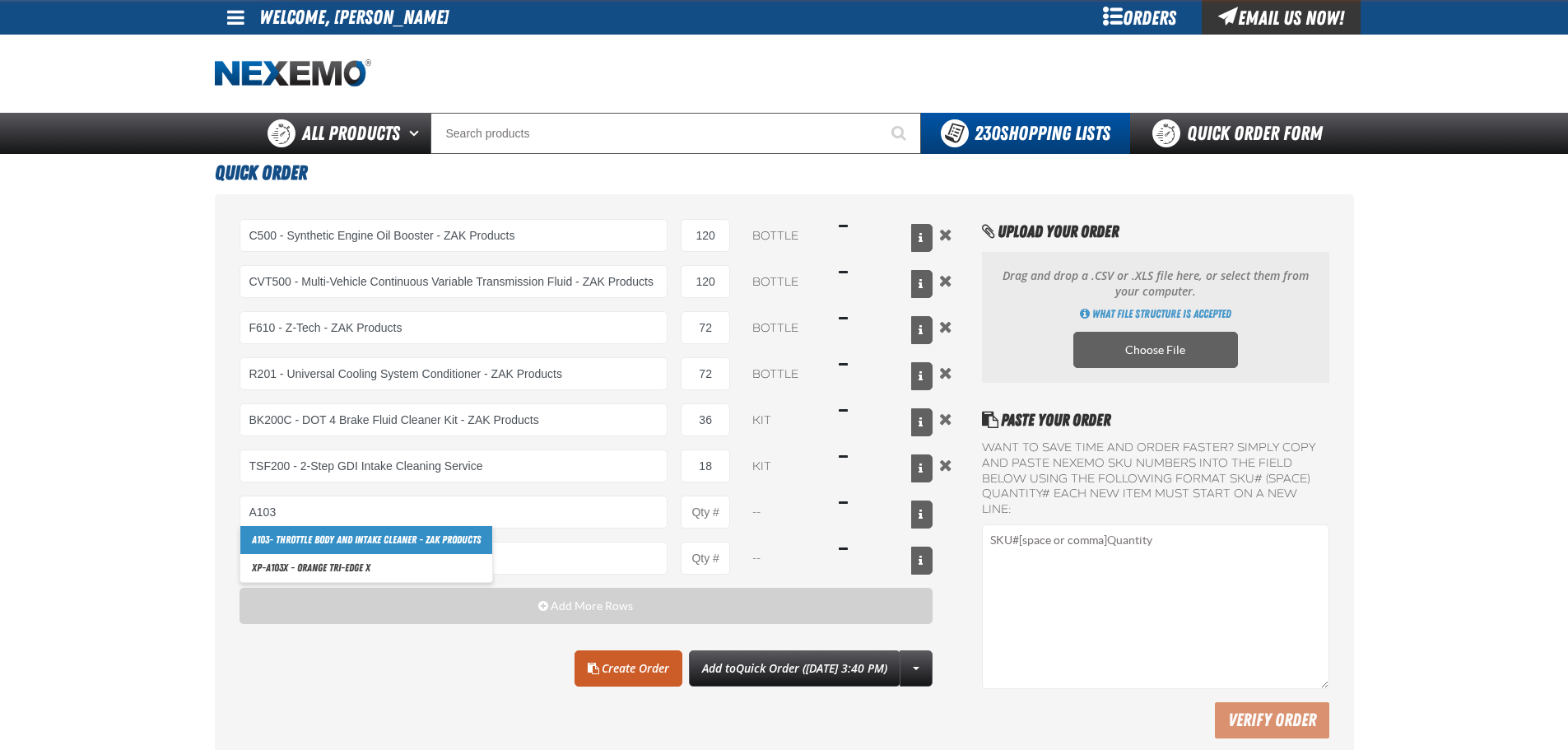
click at [298, 536] on link "A103 - Throttle Body and Intake Cleaner - ZAK Products" at bounding box center [366, 541] width 252 height 28
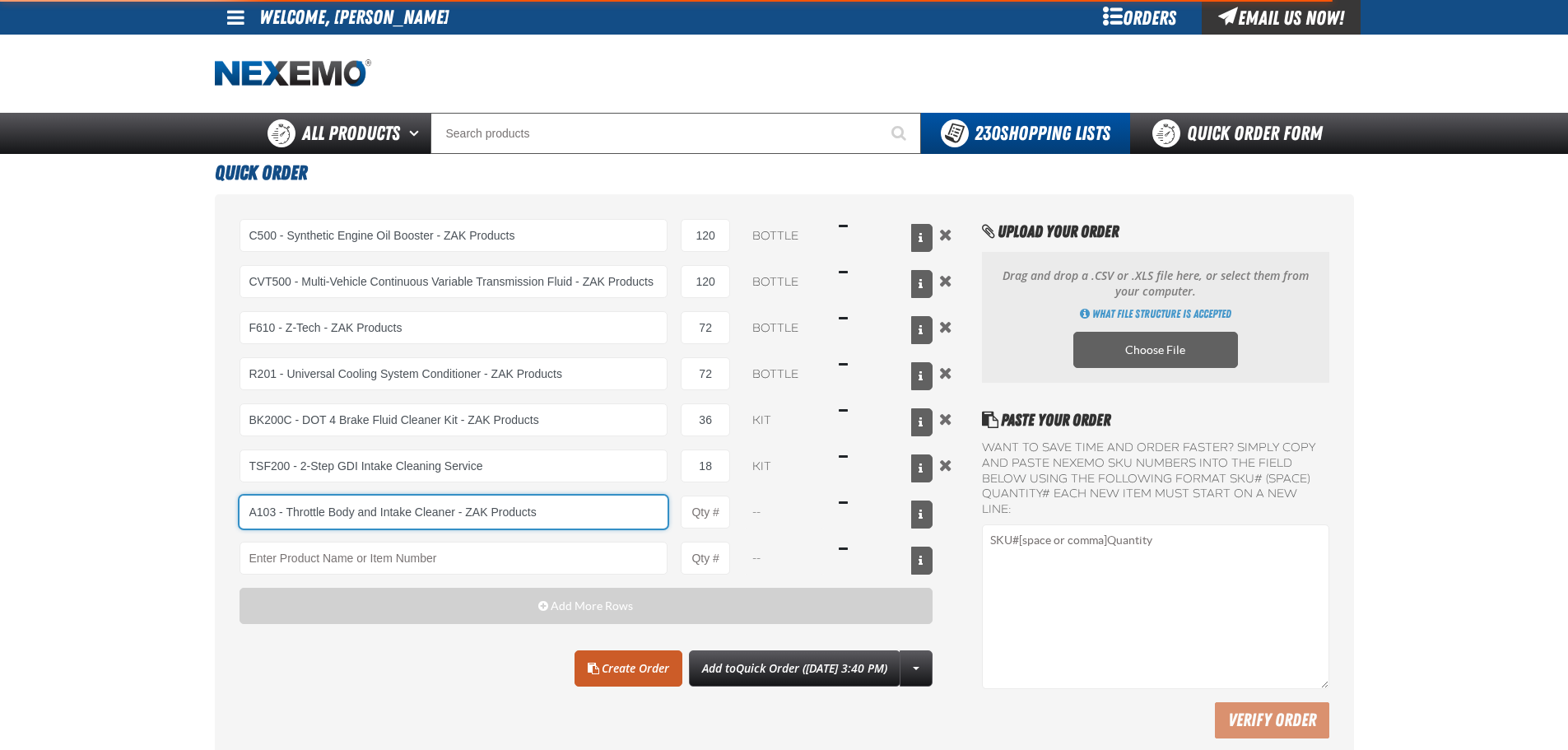
type input "A103 - Throttle Body and Intake Cleaner - ZAK Products"
type input "1"
select select "can"
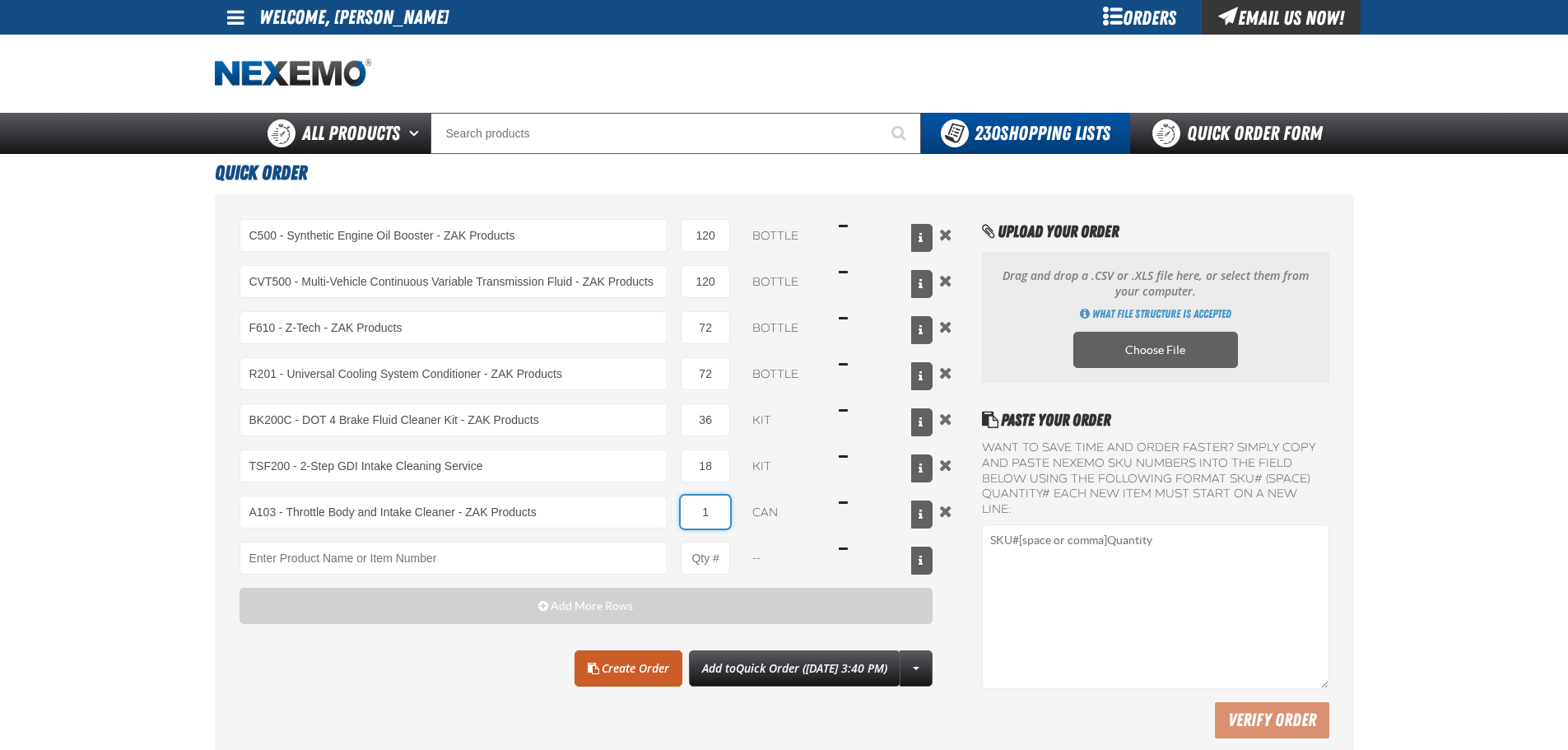
drag, startPoint x: 698, startPoint y: 508, endPoint x: 722, endPoint y: 510, distance: 24.1
click at [724, 510] on input "1" at bounding box center [705, 512] width 49 height 33
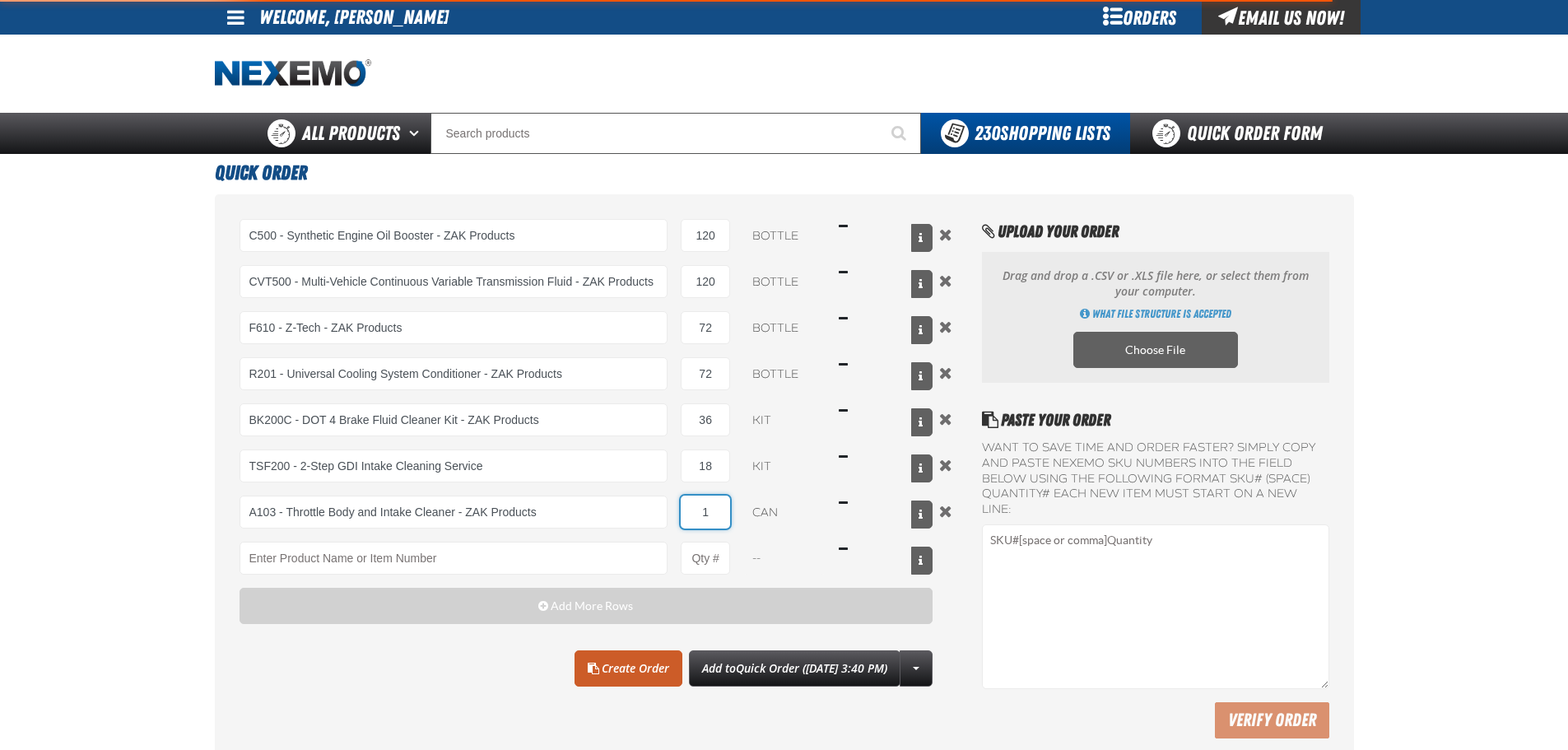
type input "A103 - Throttle Body and Intake Cleaner - ZAK Products"
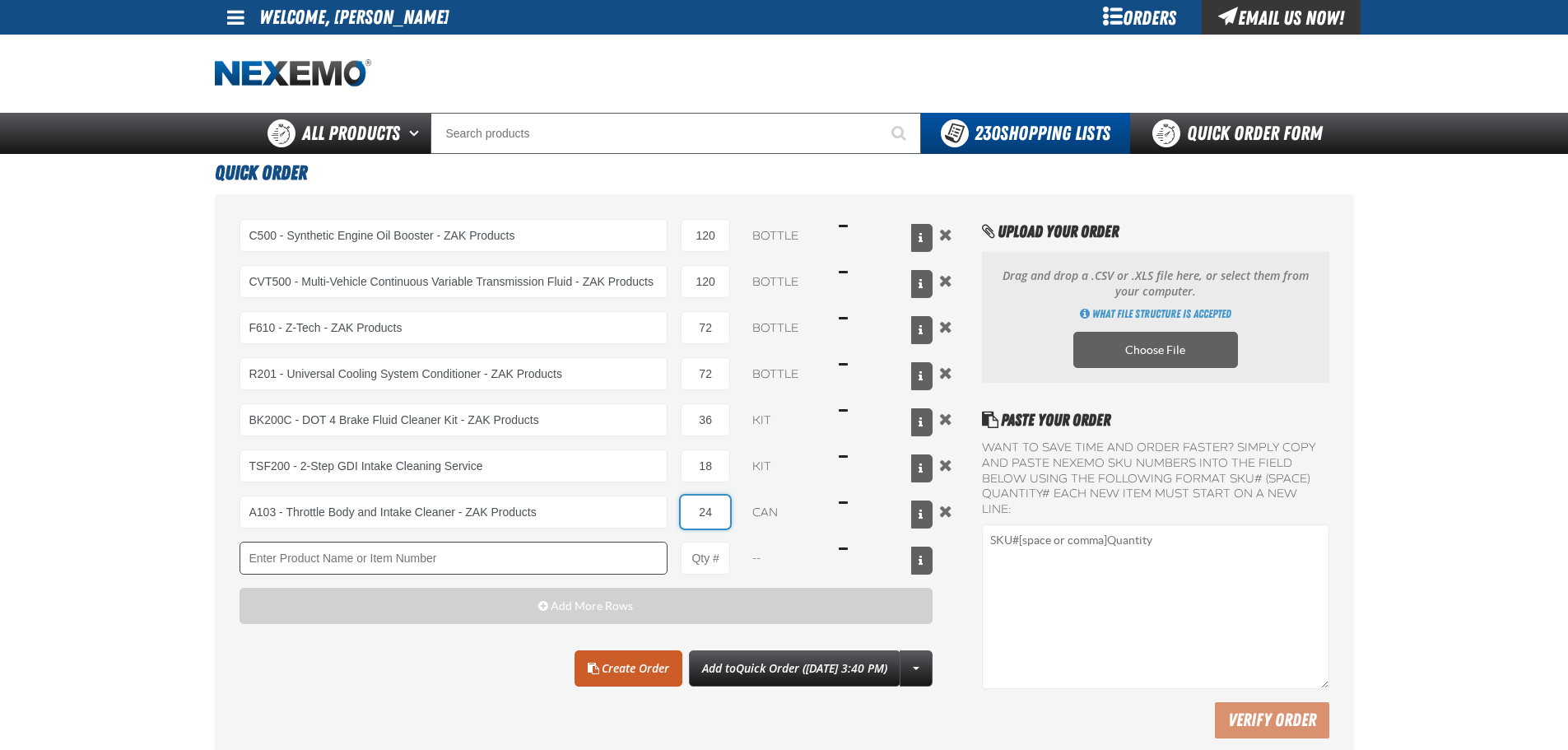
type input "24"
click at [603, 556] on input "Product" at bounding box center [454, 558] width 429 height 33
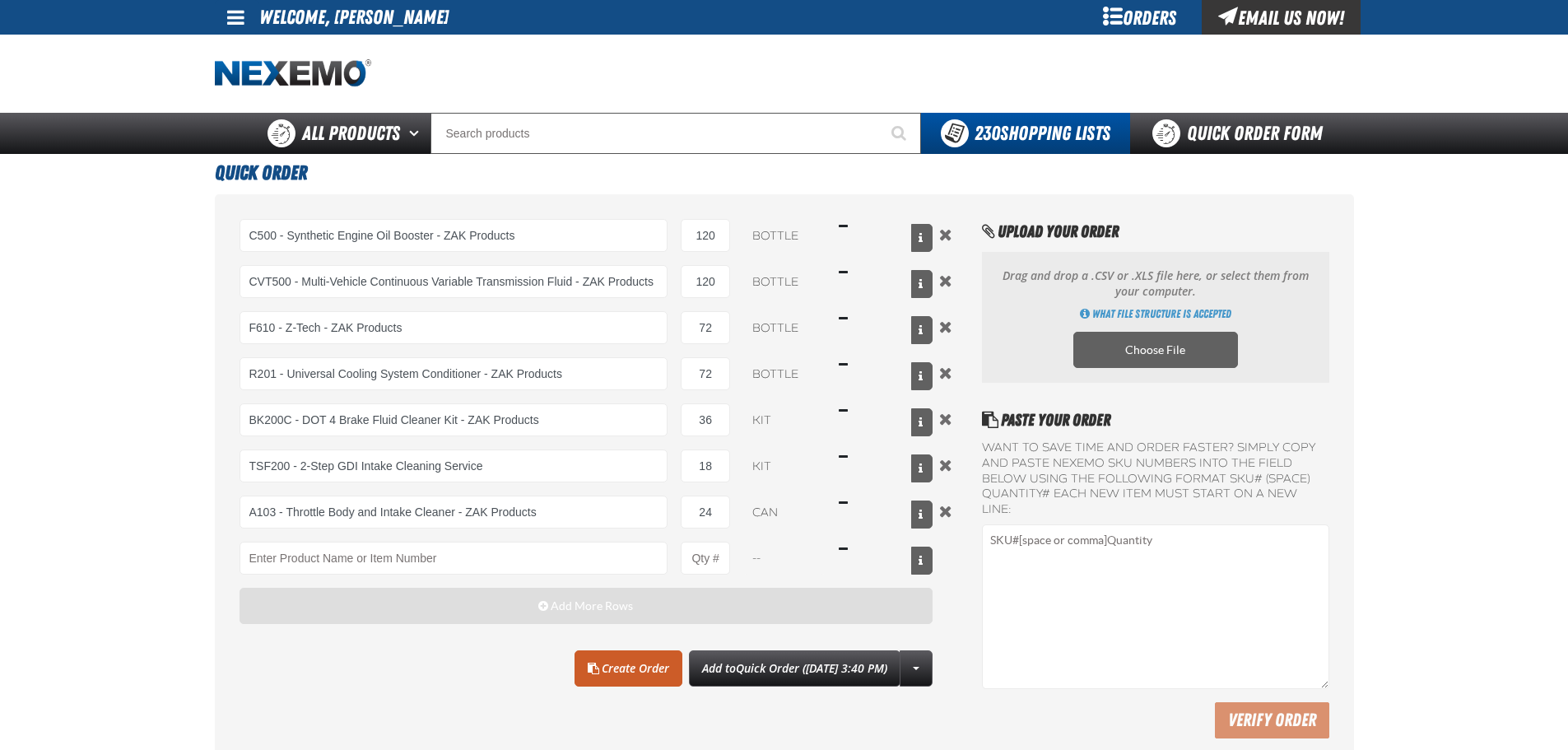
click at [547, 608] on span "button" at bounding box center [543, 607] width 9 height 11
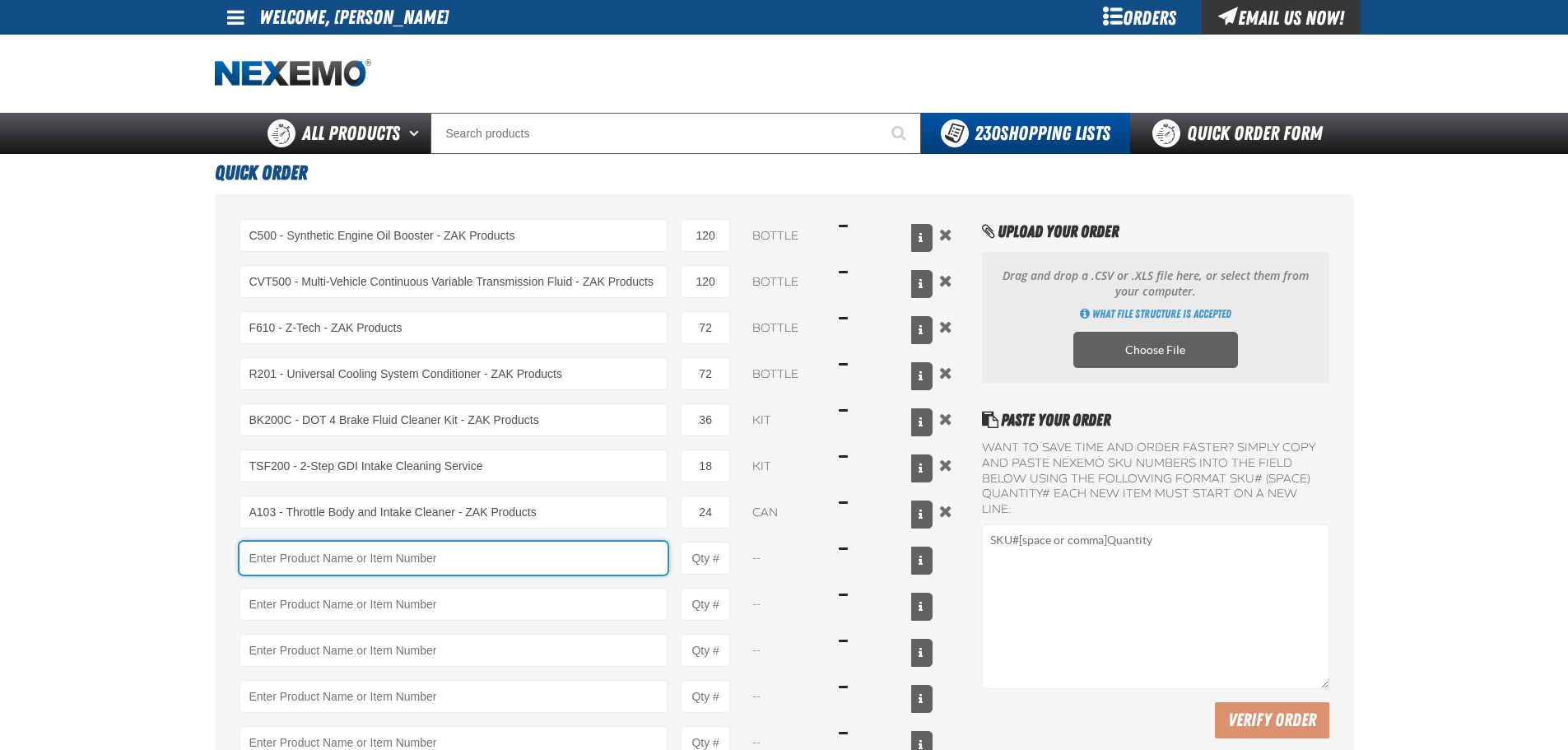
click at [419, 556] on input "Product" at bounding box center [454, 558] width 429 height 33
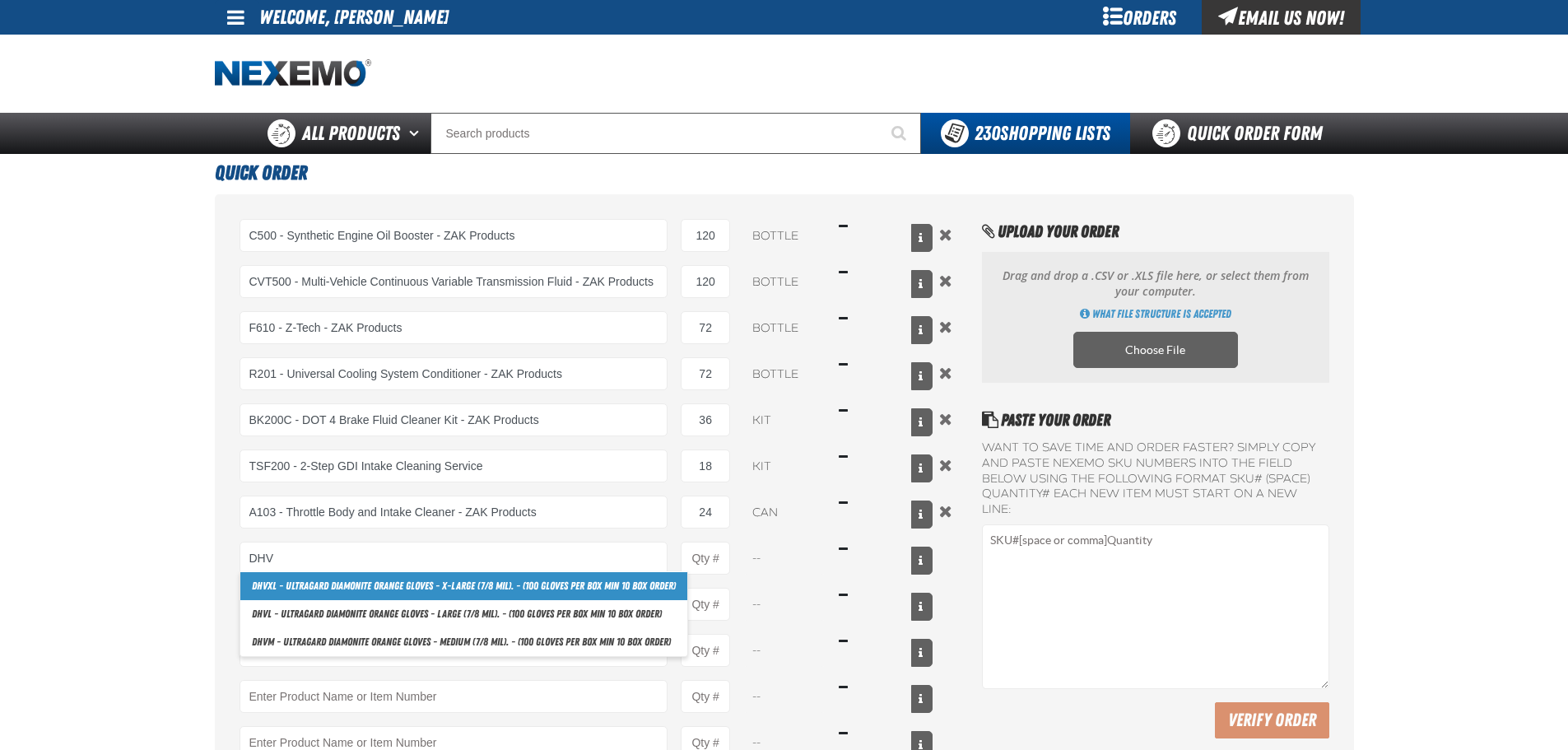
click at [389, 595] on link "DHV XL - Ultragard Diamonite Orange Gloves - X-Large (7/8 mil). - (100 gloves p…" at bounding box center [464, 587] width 447 height 28
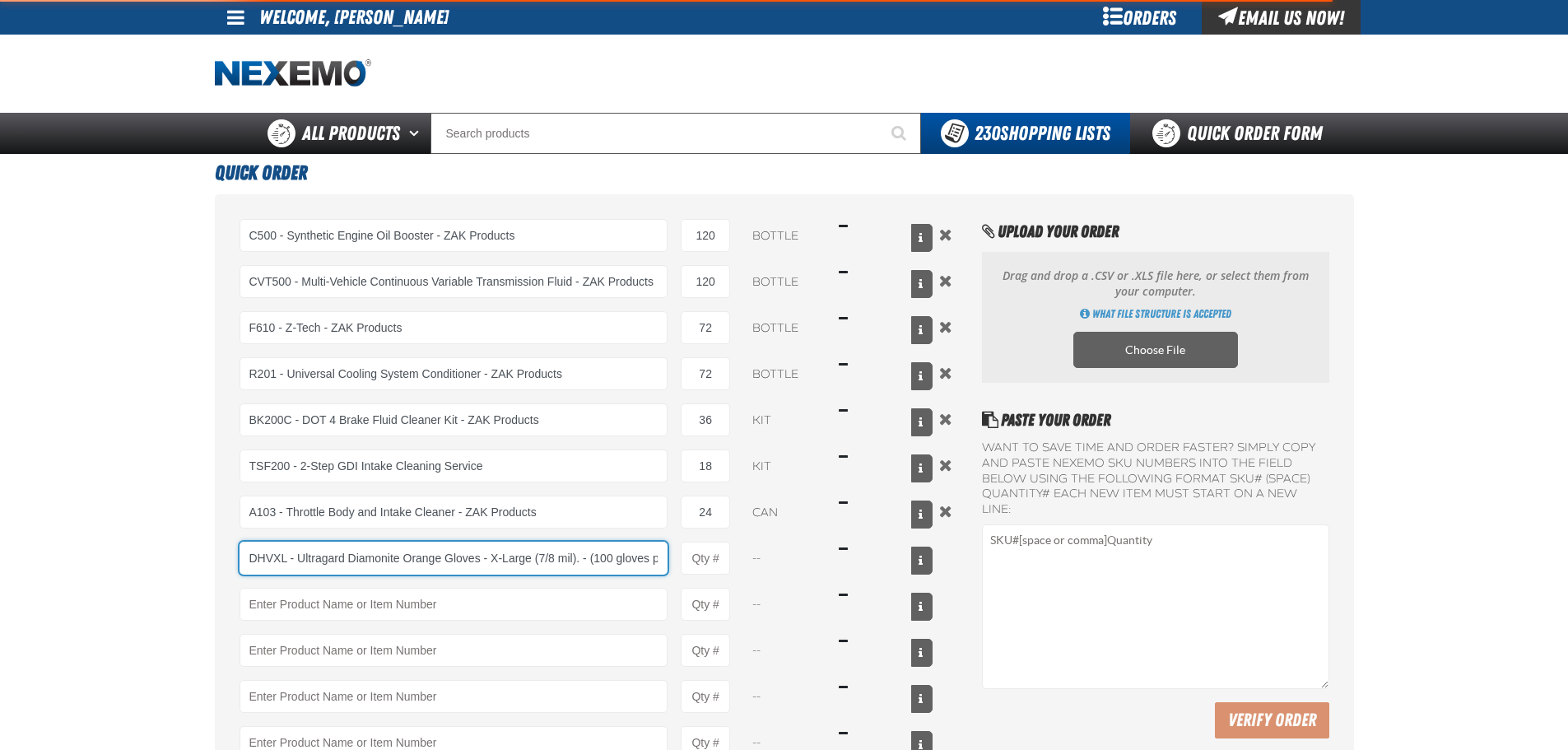
scroll to position [0, 129]
type input "DHVXL - Ultragard Diamonite Orange Gloves - X-Large (7/8 mil). - (100 gloves pe…"
type input "1"
select select "box"
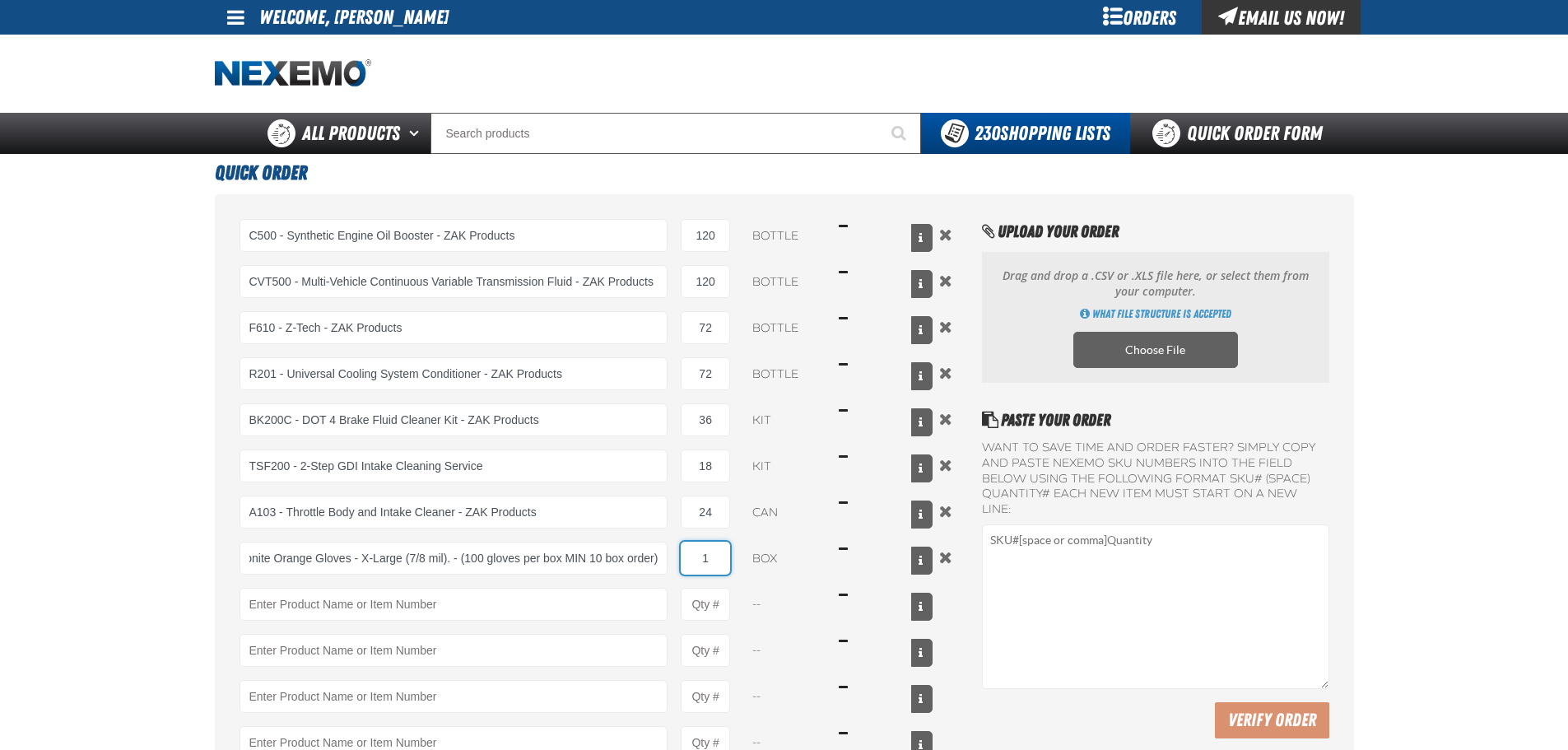
scroll to position [0, 0]
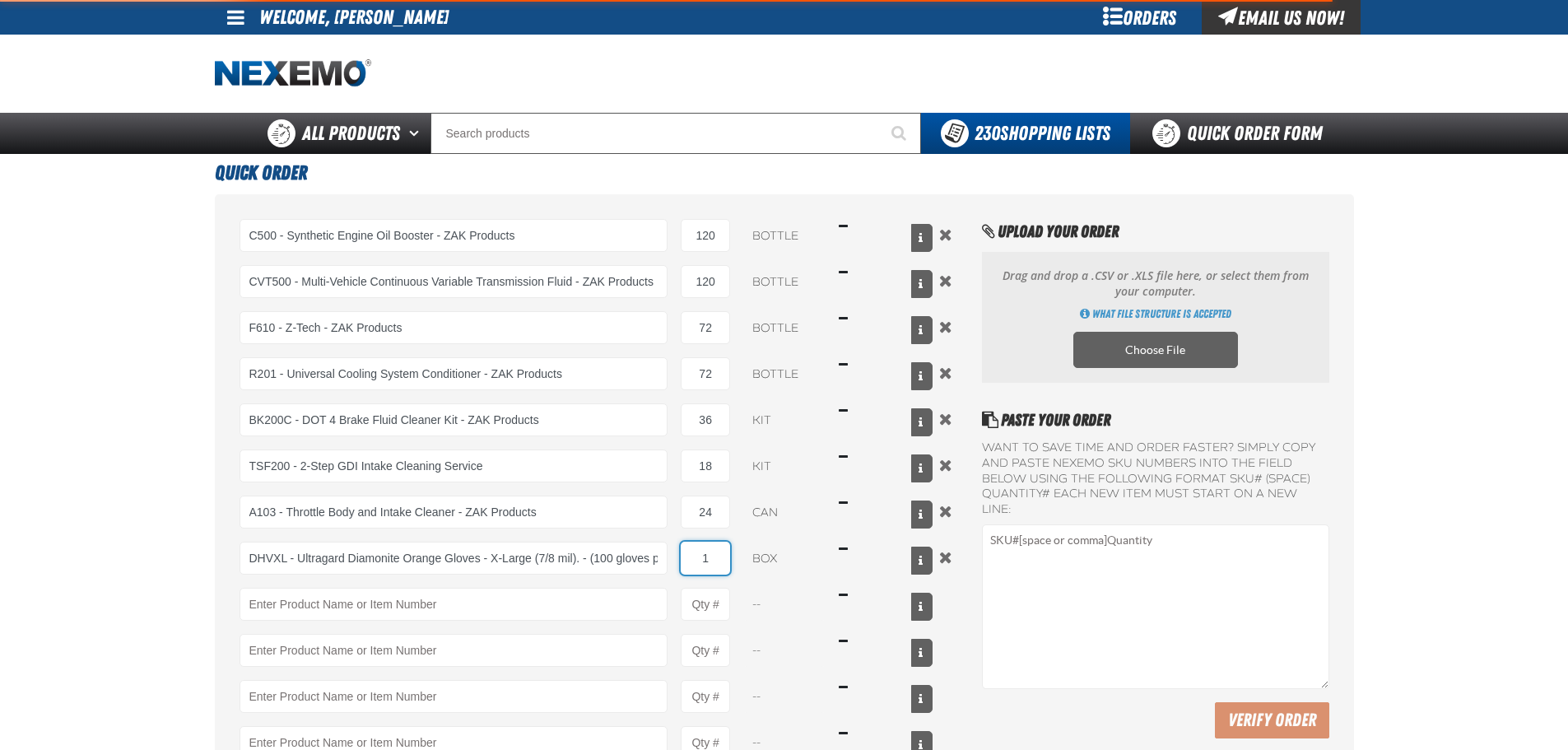
drag, startPoint x: 697, startPoint y: 558, endPoint x: 723, endPoint y: 558, distance: 26.0
click at [719, 558] on input "1" at bounding box center [705, 558] width 49 height 33
type input "DHVXL - Ultragard Diamonite Orange Gloves - X-Large (7/8 mil). - (100 gloves pe…"
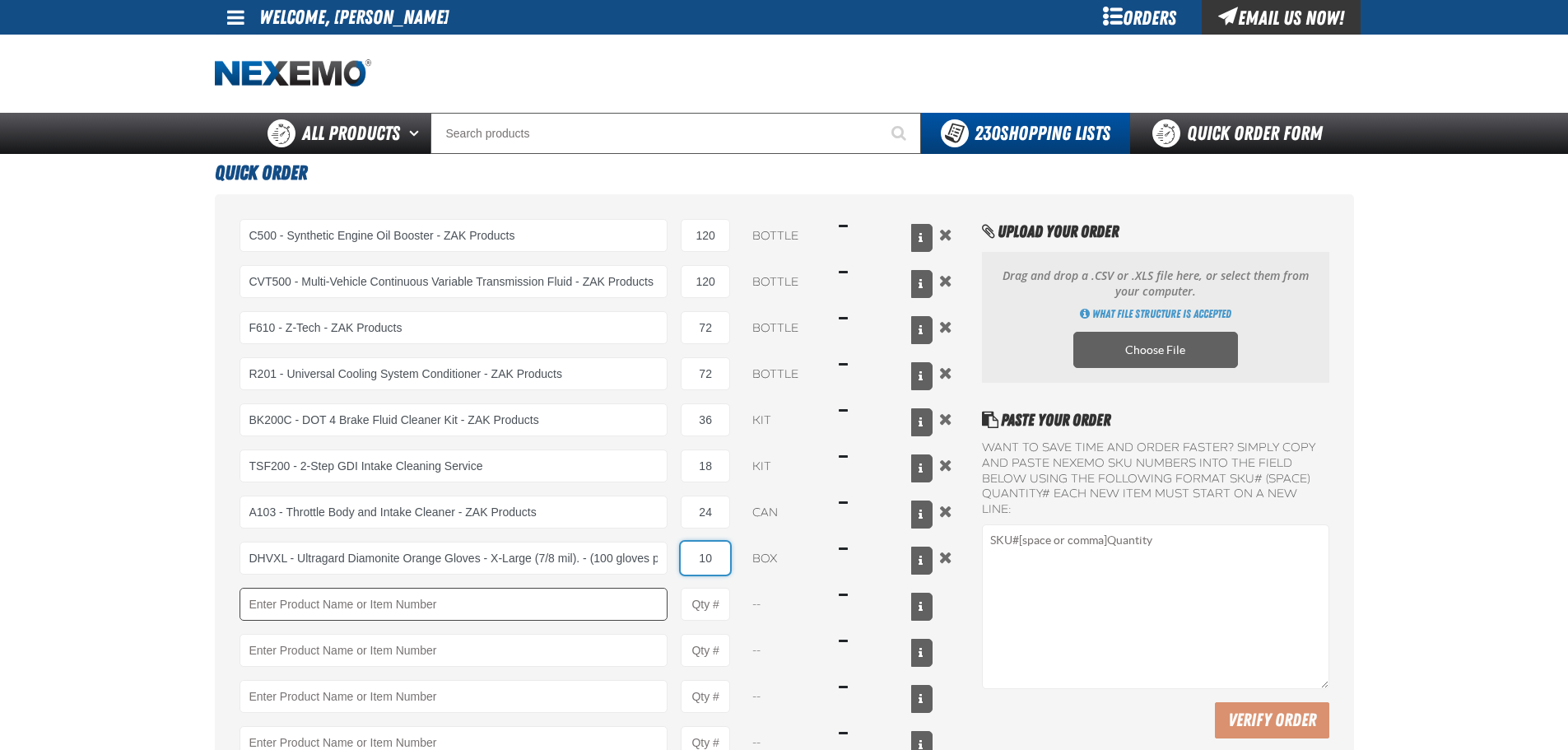
type input "10"
click at [492, 599] on input "Product" at bounding box center [454, 604] width 429 height 33
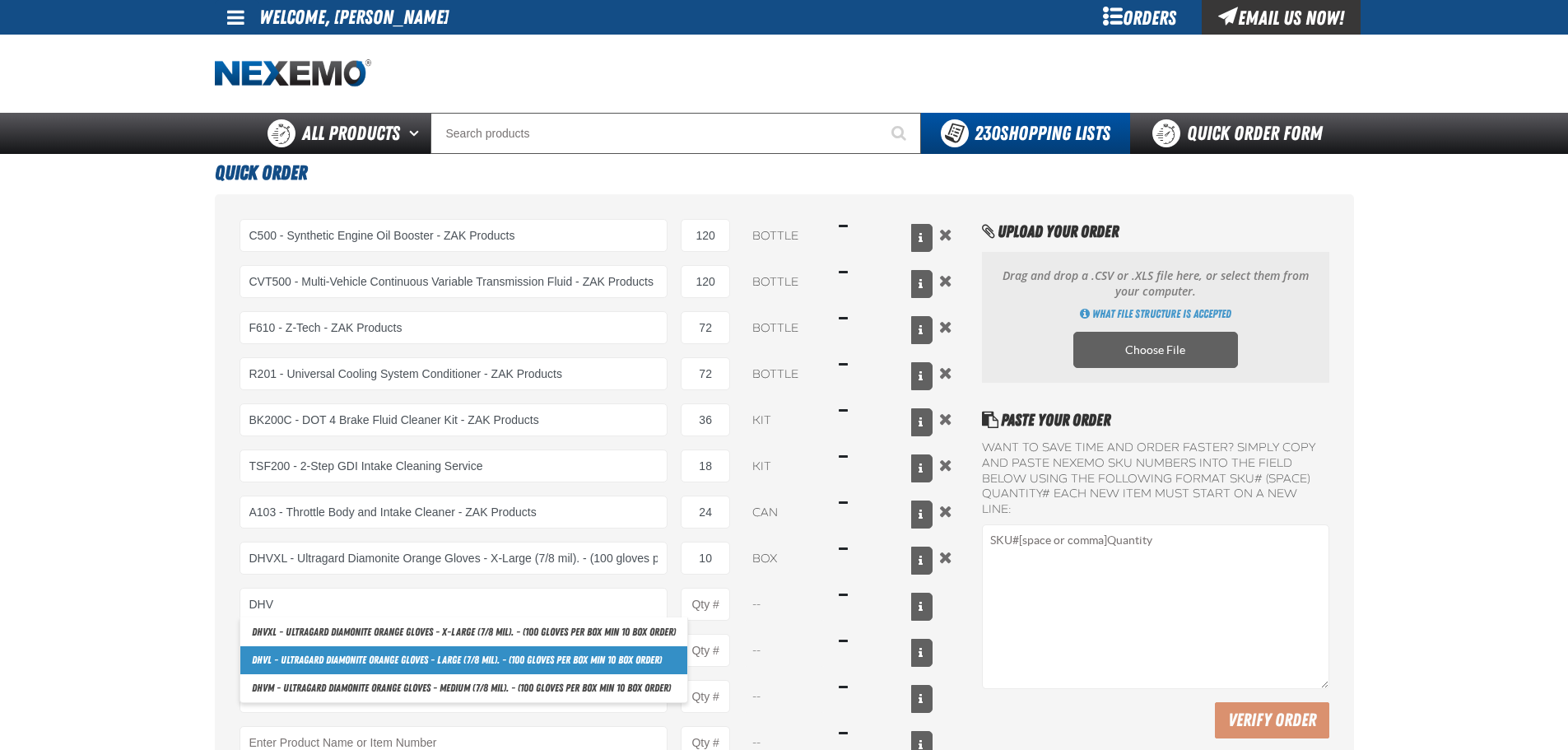
click at [324, 654] on link "DHV L - Ultragard Diamonite Orange Gloves - Large (7/8 mil). - (100 gloves per …" at bounding box center [464, 660] width 447 height 28
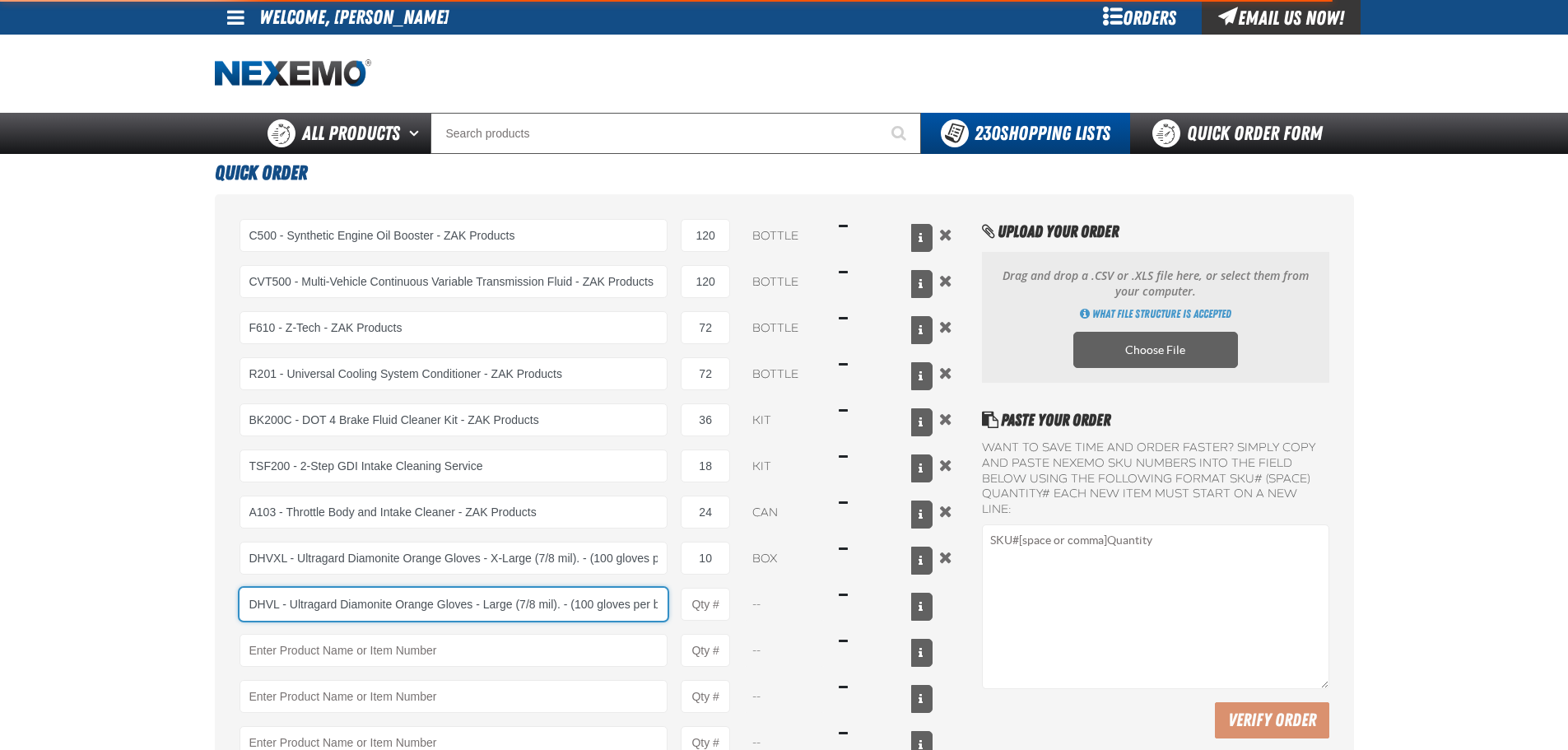
scroll to position [0, 110]
type input "DHVL - Ultragard Diamonite Orange Gloves - Large (7/8 mil). - (100 gloves per b…"
type input "1"
select select "box"
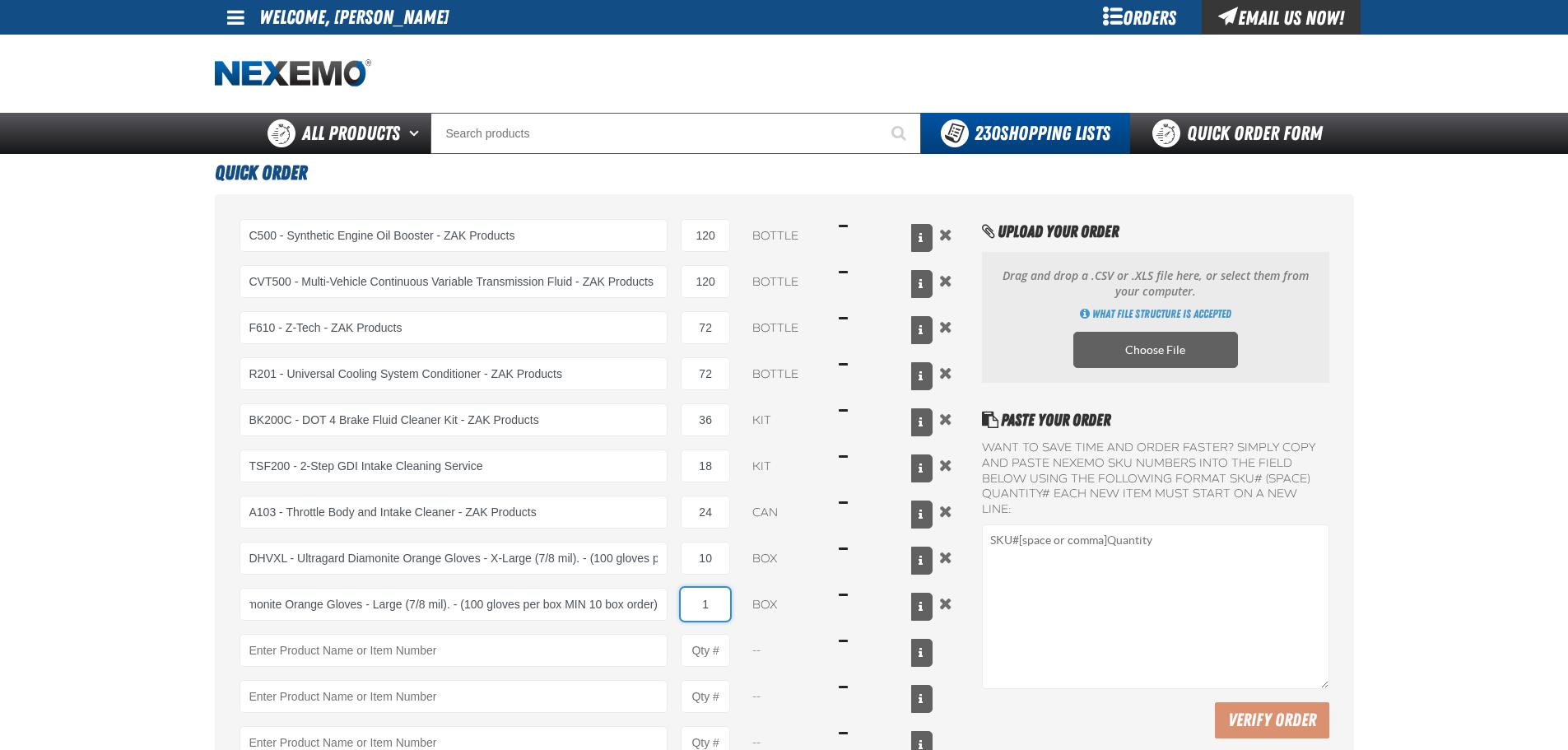
scroll to position [0, 0]
drag, startPoint x: 701, startPoint y: 605, endPoint x: 696, endPoint y: 592, distance: 13.9
click at [718, 599] on input "1" at bounding box center [705, 604] width 49 height 33
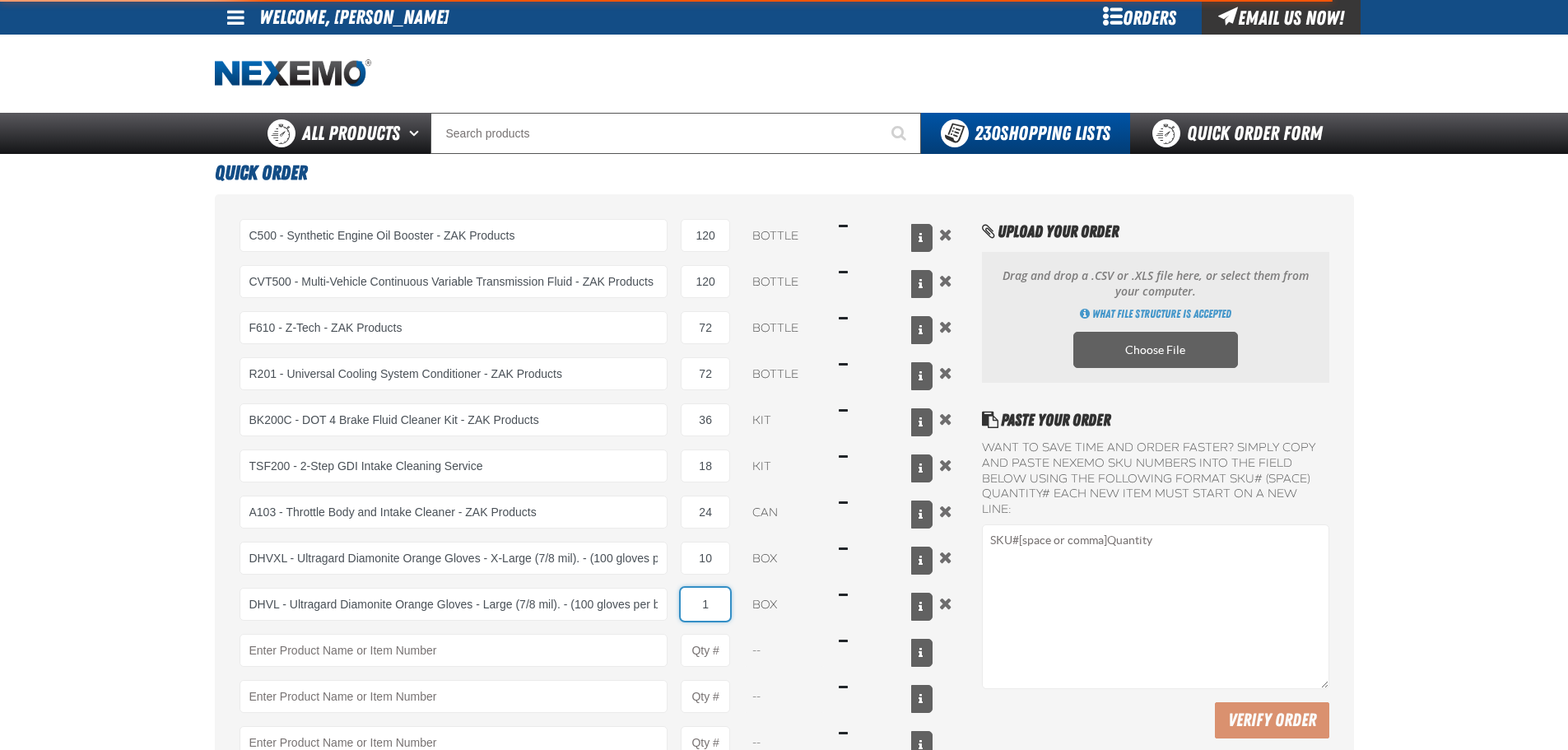
type input "DHVL - Ultragard Diamonite Orange Gloves - Large (7/8 mil). - (100 gloves per b…"
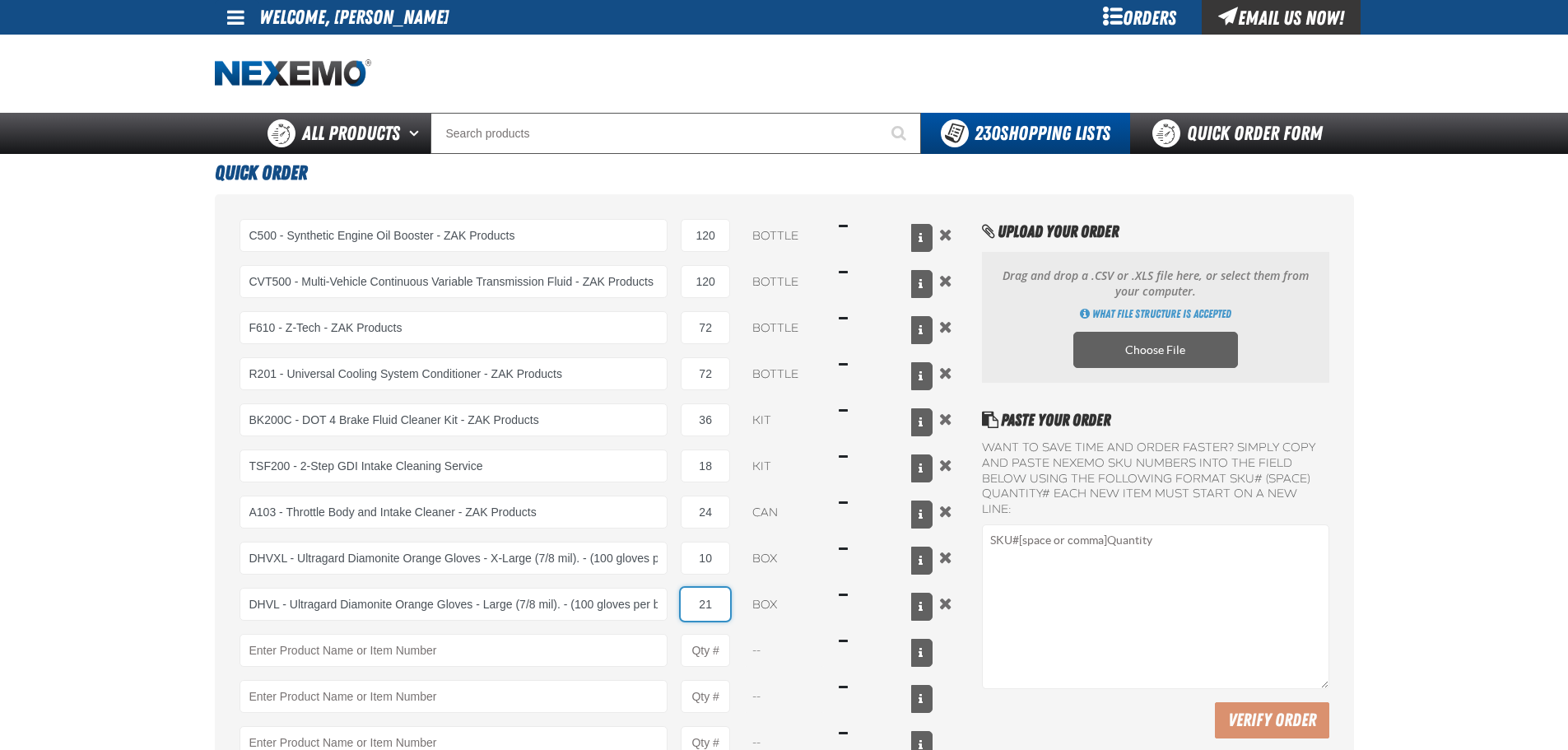
type input "2"
type input "10"
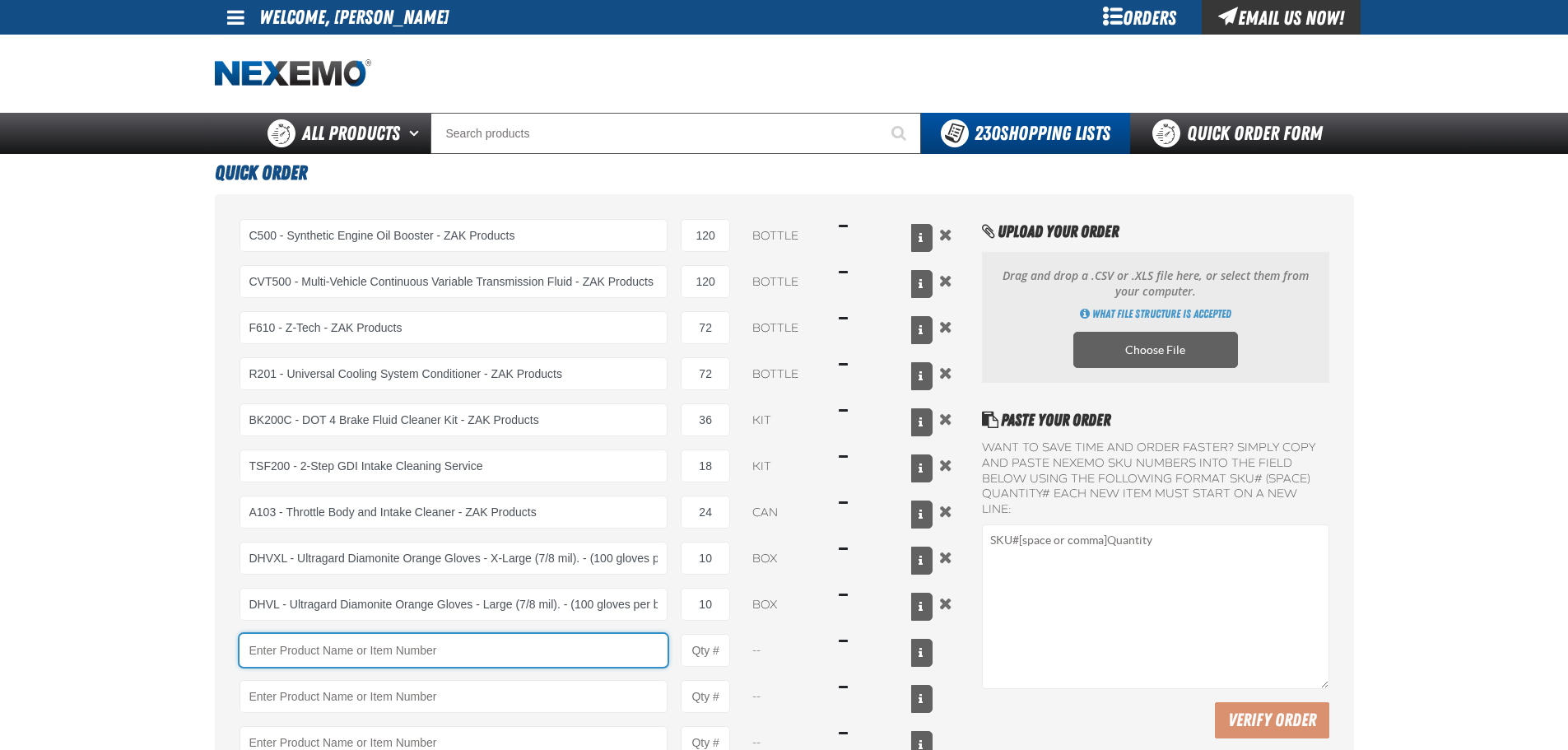
click at [525, 655] on input "Product" at bounding box center [454, 650] width 429 height 33
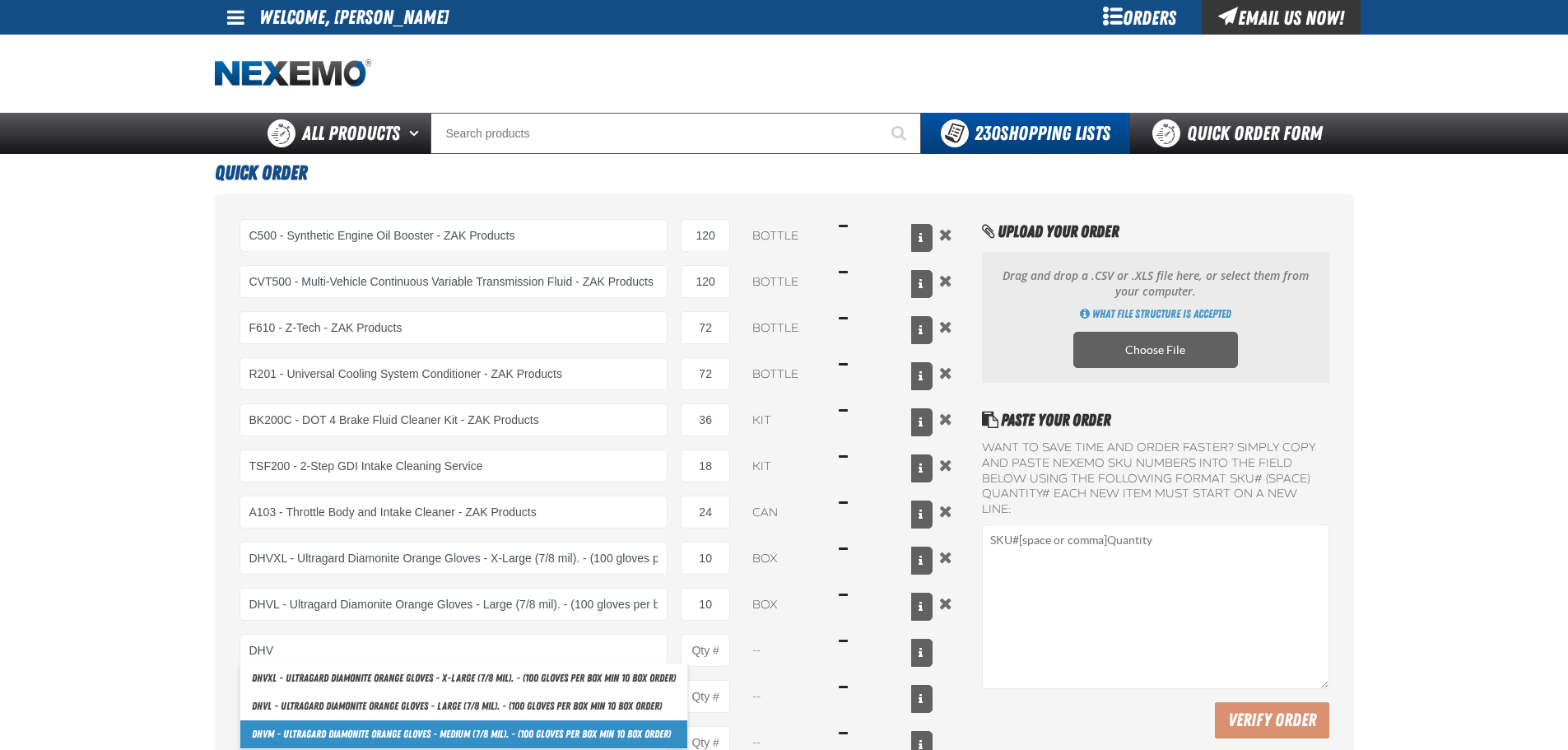
click at [321, 725] on link "DHV M - Ultragard Diamonite Orange Gloves - Medium (7/8 mil). - (100 gloves per…" at bounding box center [464, 735] width 447 height 28
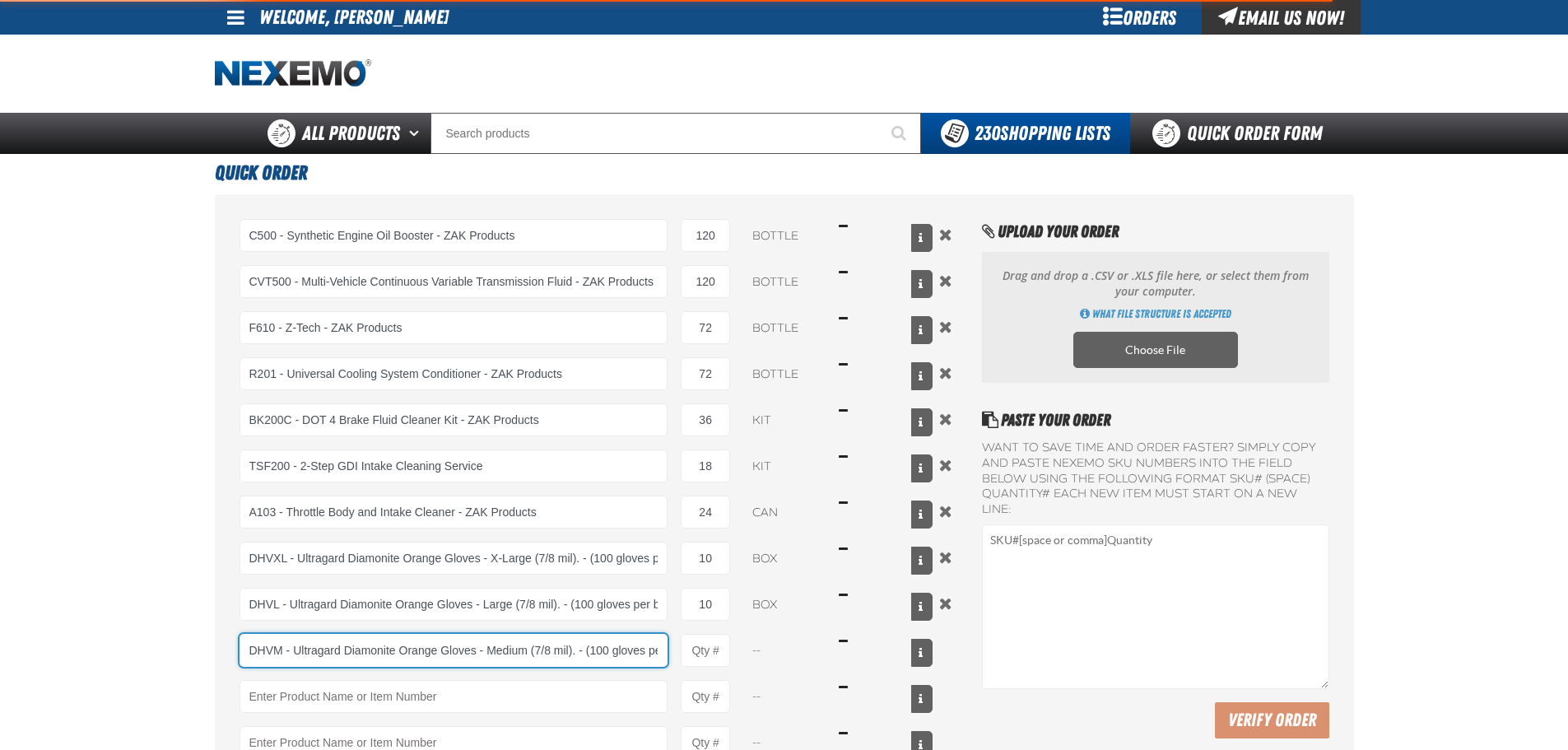
scroll to position [0, 125]
type input "DHVM - Ultragard Diamonite Orange Gloves - Medium (7/8 mil). - (100 gloves per …"
type input "1"
select select "box"
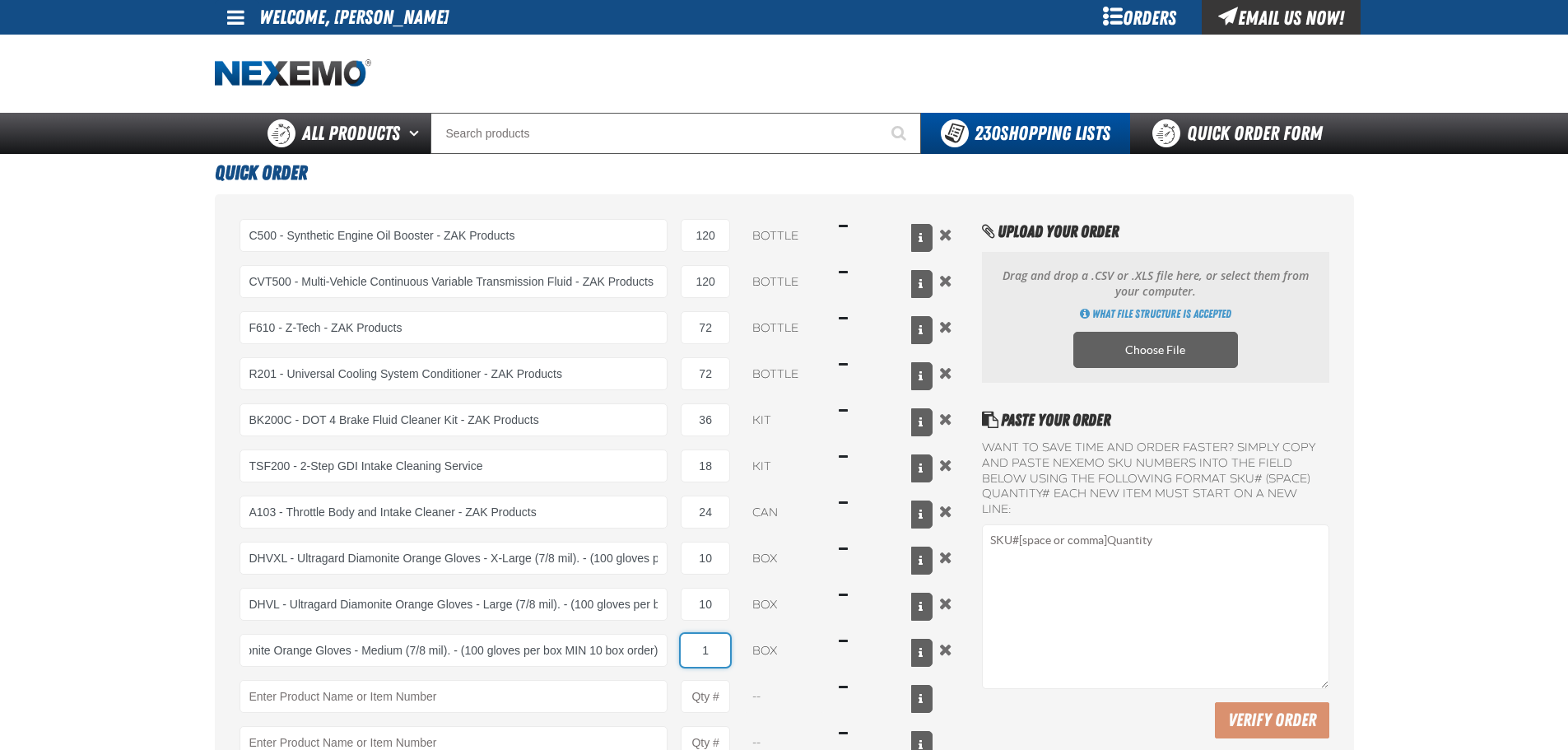
scroll to position [0, 0]
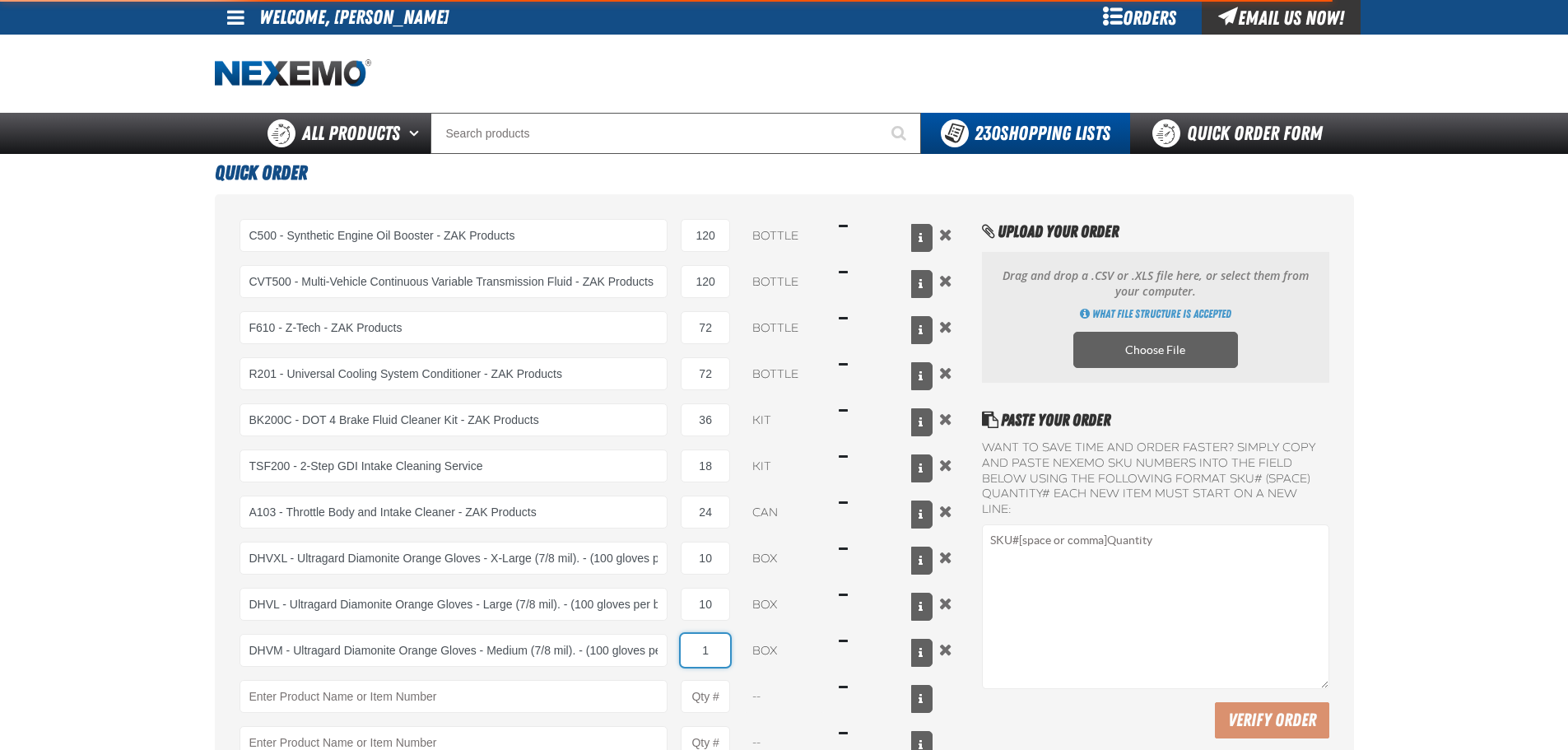
drag, startPoint x: 698, startPoint y: 643, endPoint x: 769, endPoint y: 649, distance: 71.3
click at [744, 646] on div "DHVM - Ultragard Diamonite Orange Gloves - Medium (7/8 mil). - (100 gloves per …" at bounding box center [586, 650] width 694 height 33
type input "DHVM - Ultragard Diamonite Orange Gloves - Medium (7/8 mil). - (100 gloves per …"
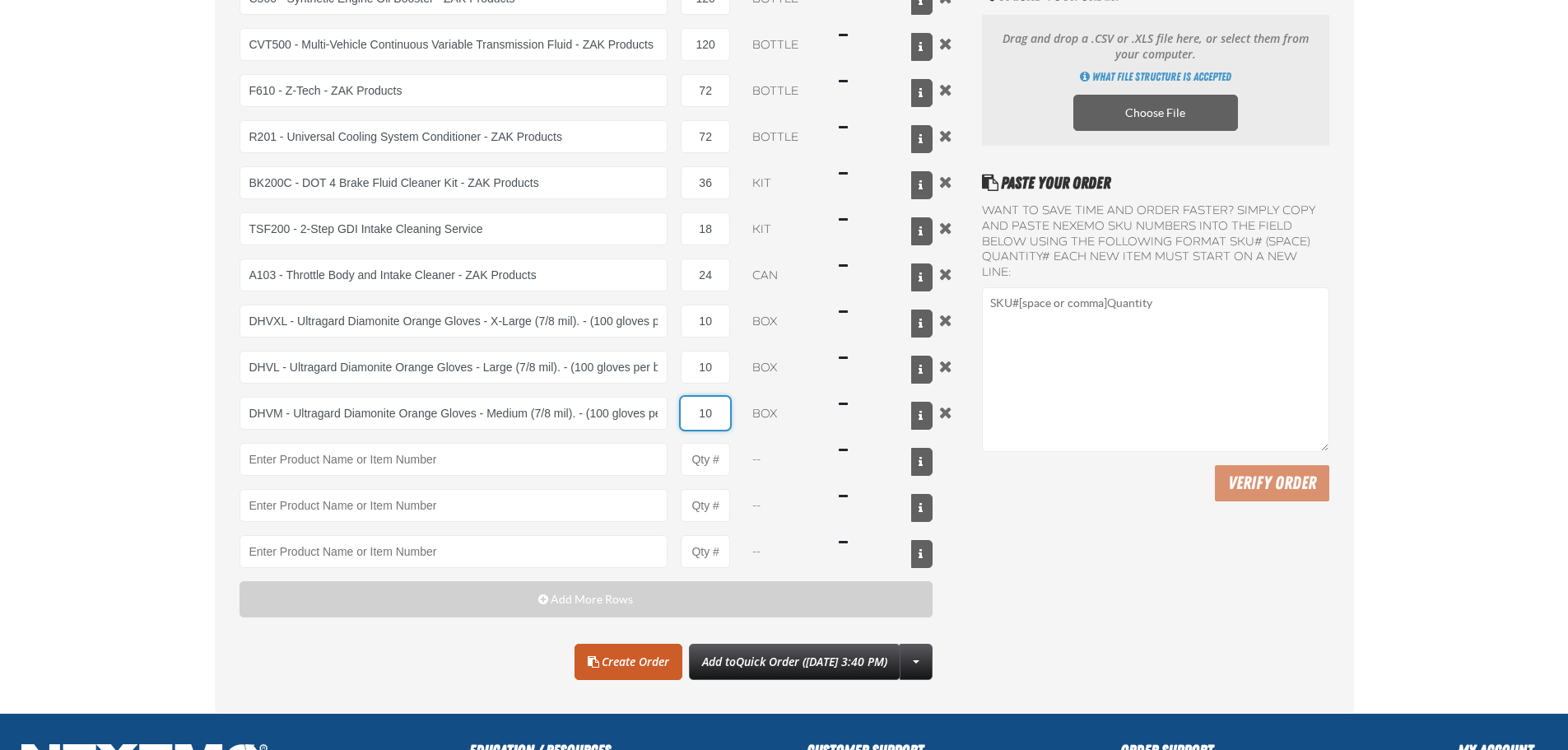
scroll to position [247, 0]
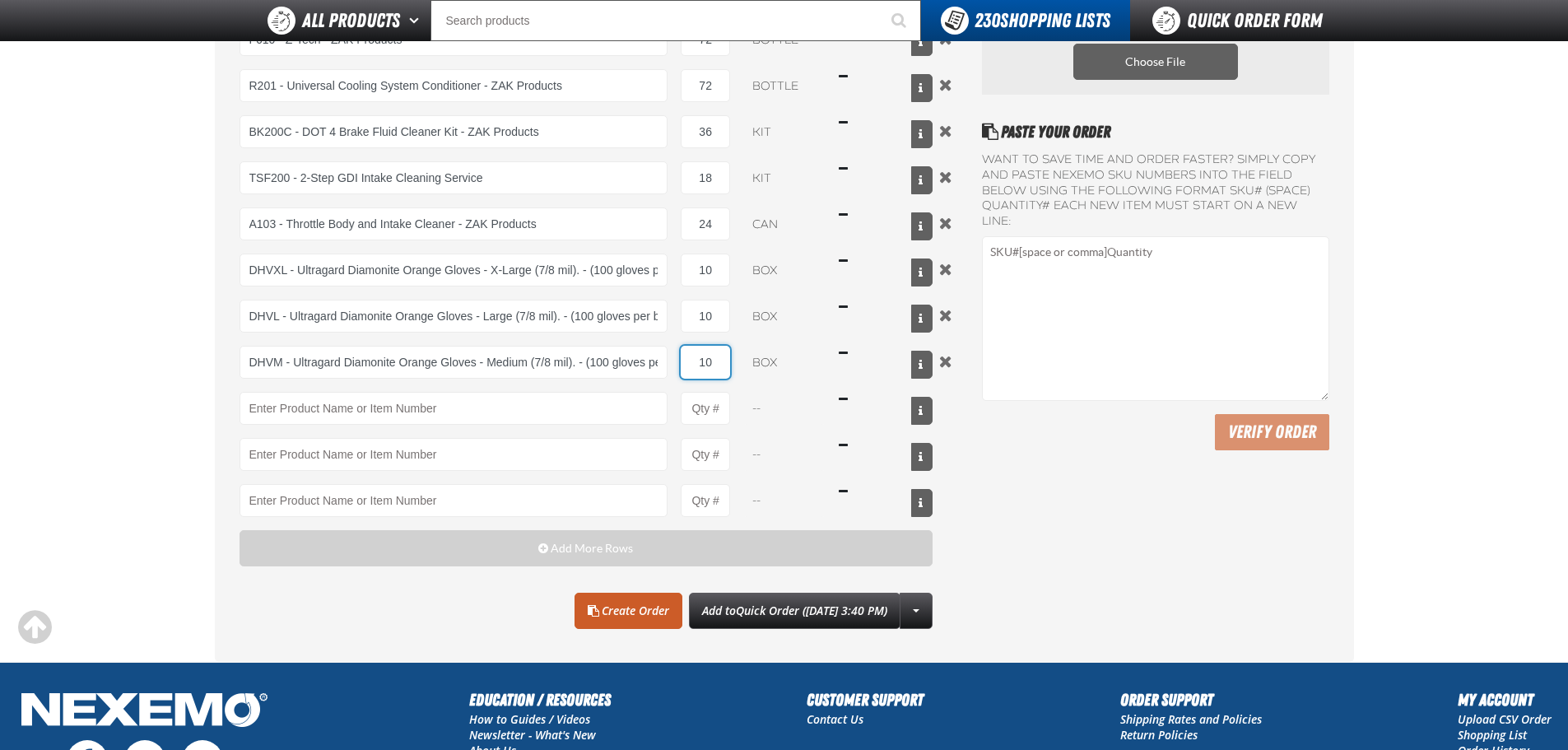
type input "10"
click at [436, 599] on div "Clear All Create Order Add to Quick Order ([DATE] 3:40 PM) Create New Shopping …" at bounding box center [586, 611] width 694 height 36
click at [609, 612] on link "Create Order" at bounding box center [628, 611] width 107 height 36
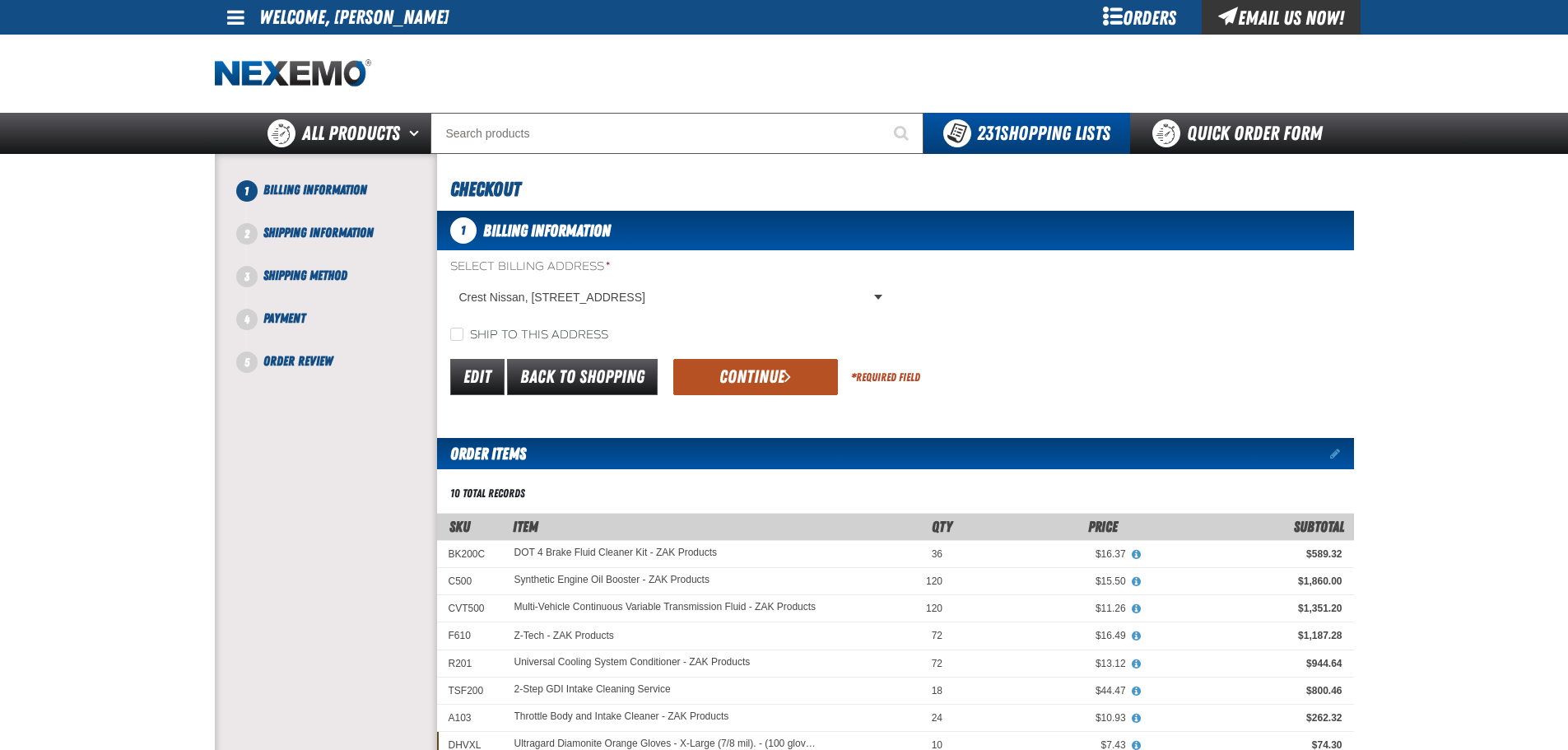
click at [725, 375] on button "Continue" at bounding box center [755, 377] width 165 height 36
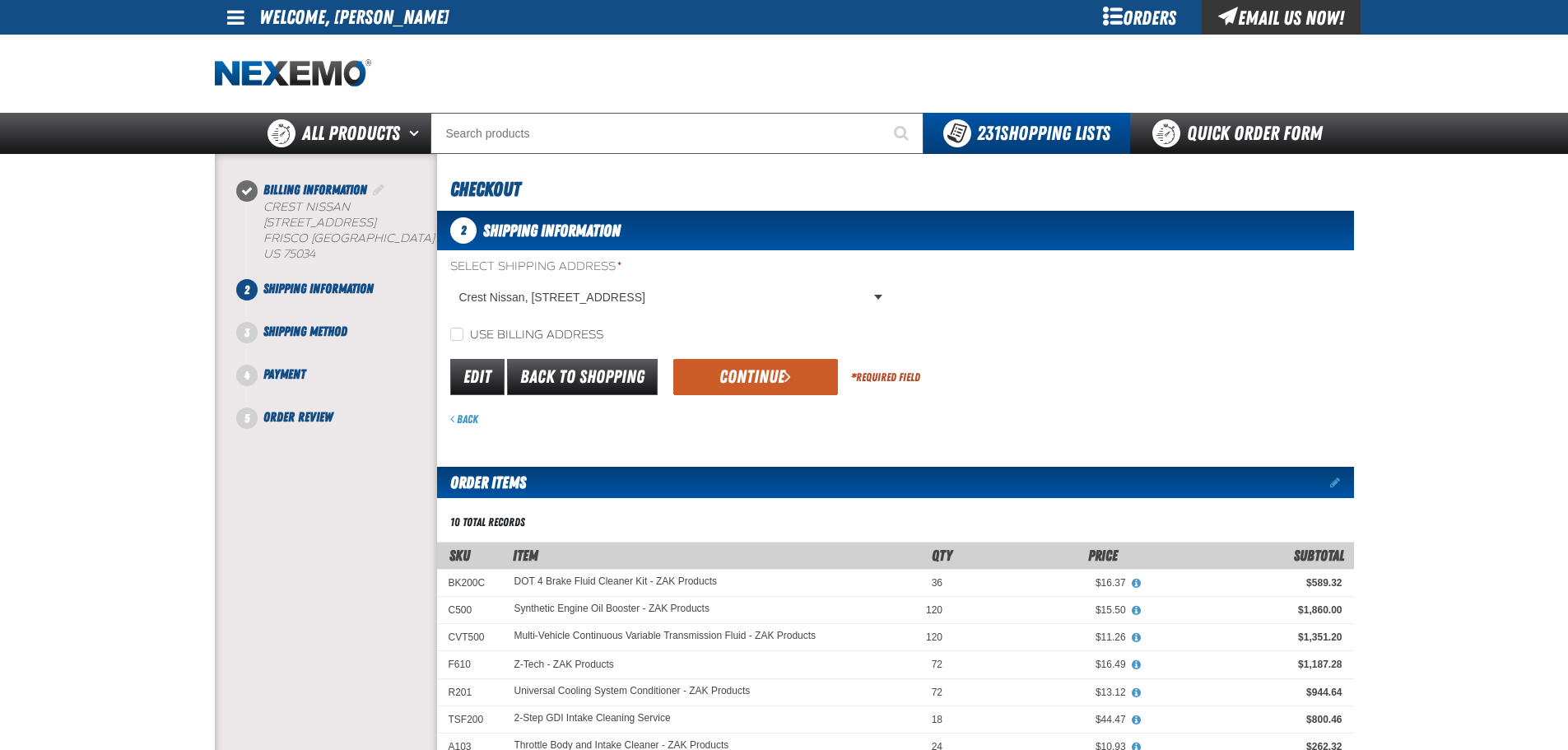
click at [713, 379] on button "Continue" at bounding box center [755, 377] width 165 height 36
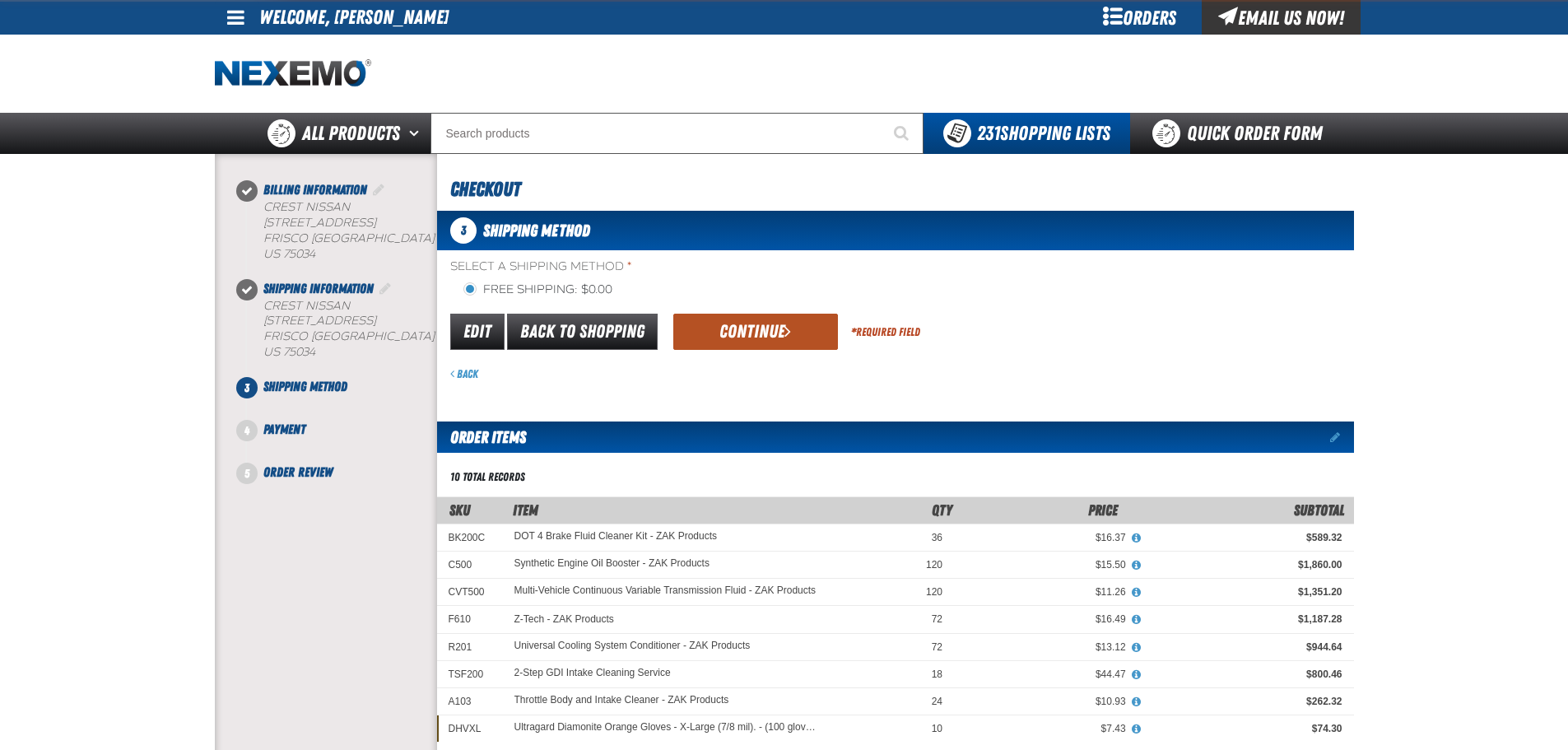
click at [731, 339] on button "Continue" at bounding box center [755, 332] width 165 height 36
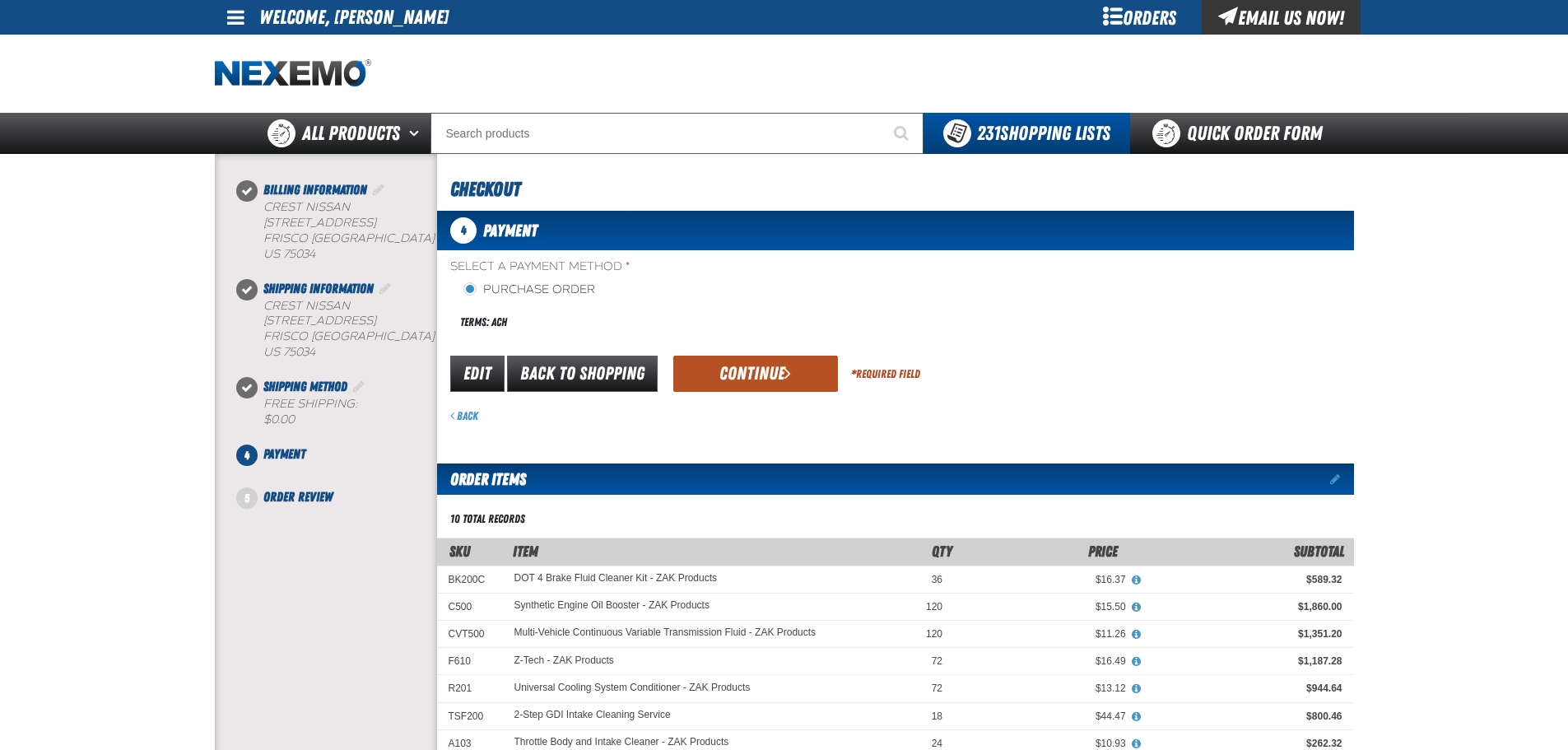
click at [744, 367] on button "Continue" at bounding box center [755, 374] width 165 height 36
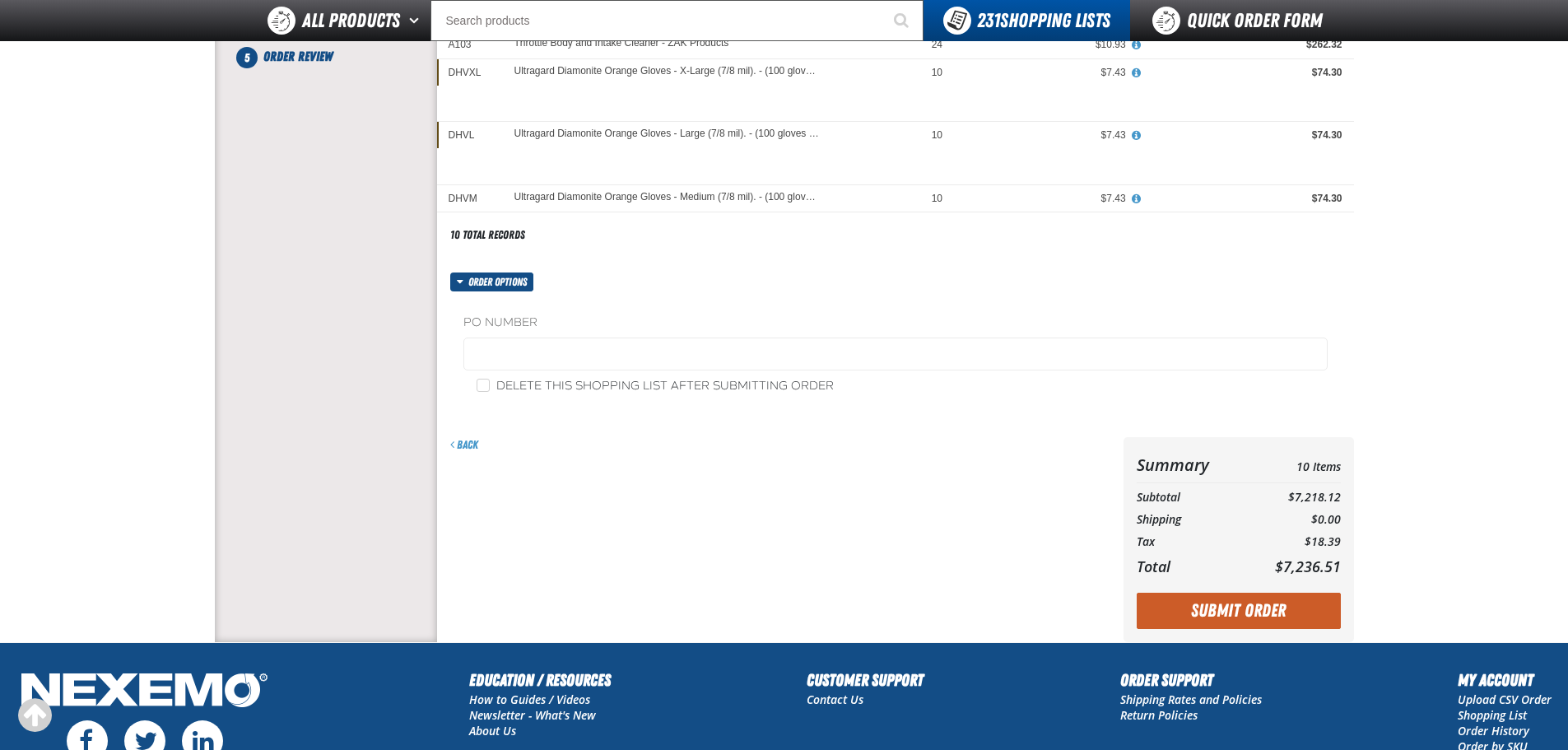
scroll to position [412, 0]
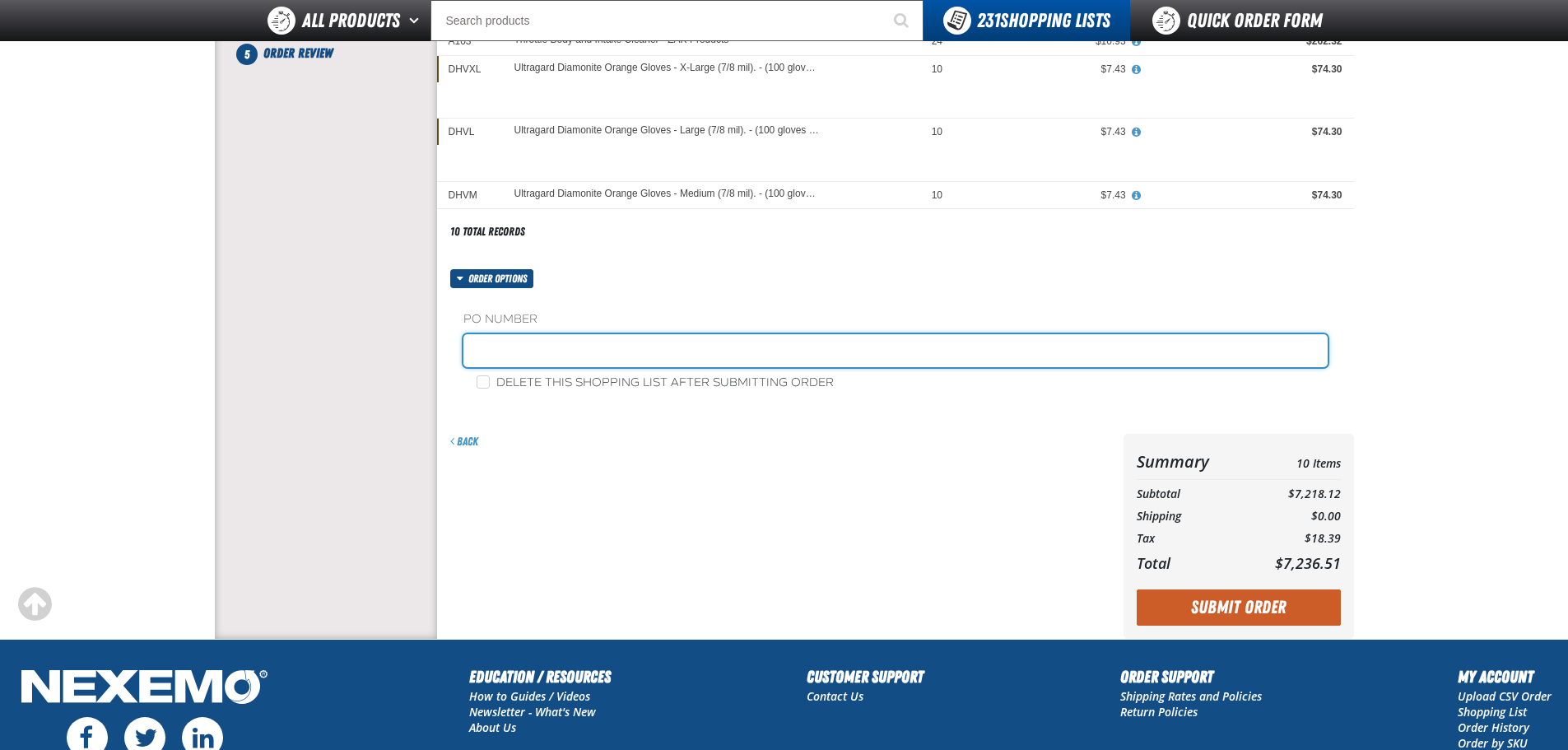
click at [592, 354] on input "text" at bounding box center [896, 351] width 865 height 33
click at [537, 357] on input "text" at bounding box center [896, 351] width 865 height 33
type input "ZAK0904"
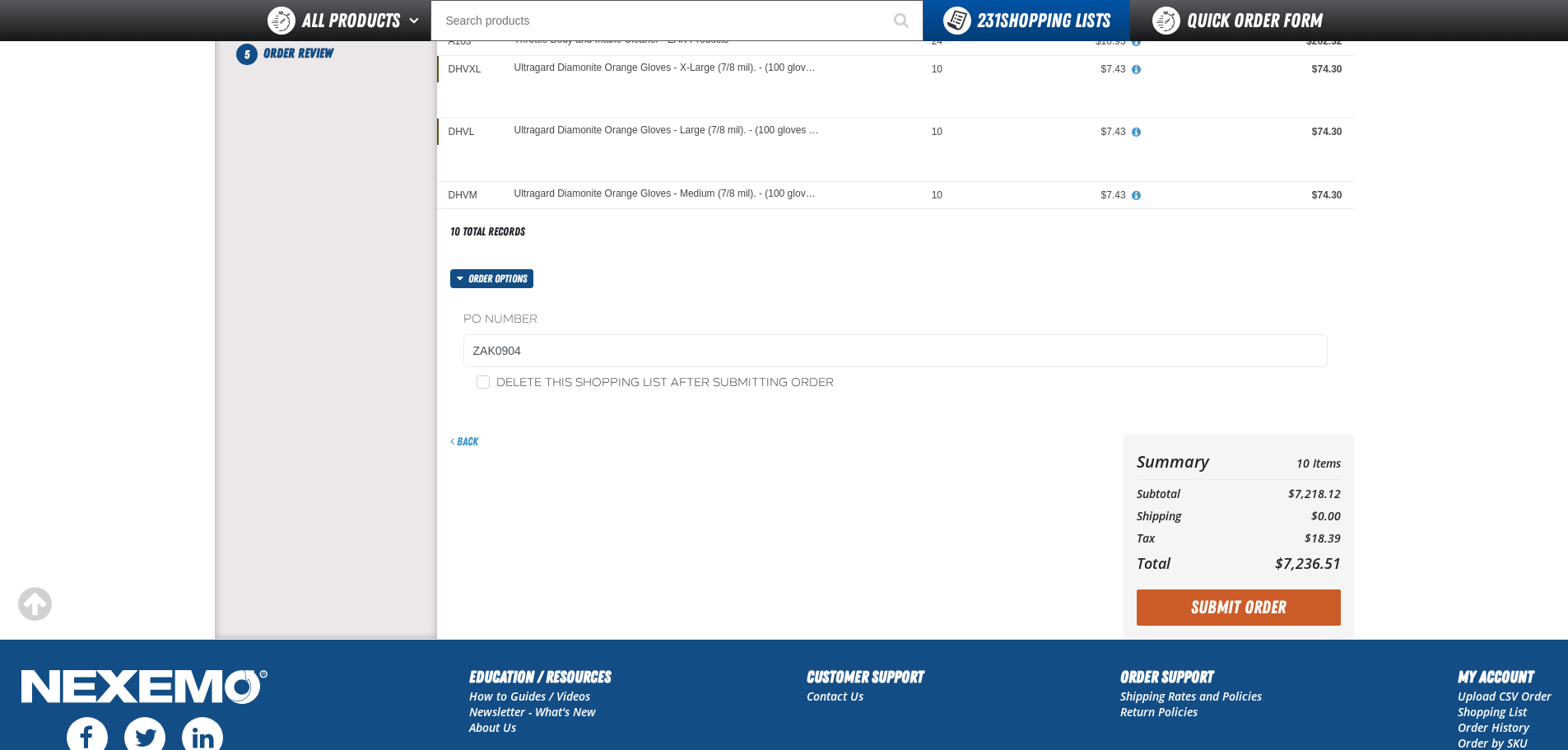
click at [864, 498] on div "Back" at bounding box center [777, 536] width 680 height 205
click at [1259, 606] on button "Submit Order" at bounding box center [1239, 608] width 205 height 36
